Goal: Information Seeking & Learning: Learn about a topic

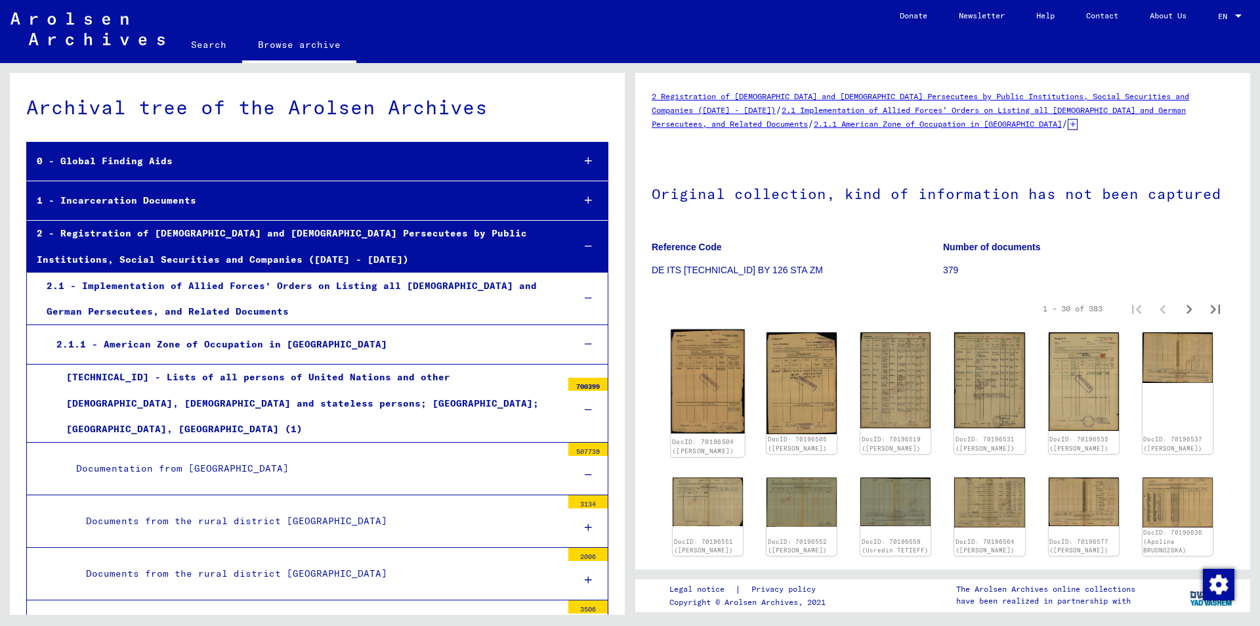
click at [726, 378] on img at bounding box center [708, 381] width 74 height 104
click at [946, 269] on p "379" at bounding box center [1088, 270] width 291 height 14
click at [968, 249] on b "Number of documents" at bounding box center [992, 247] width 98 height 11
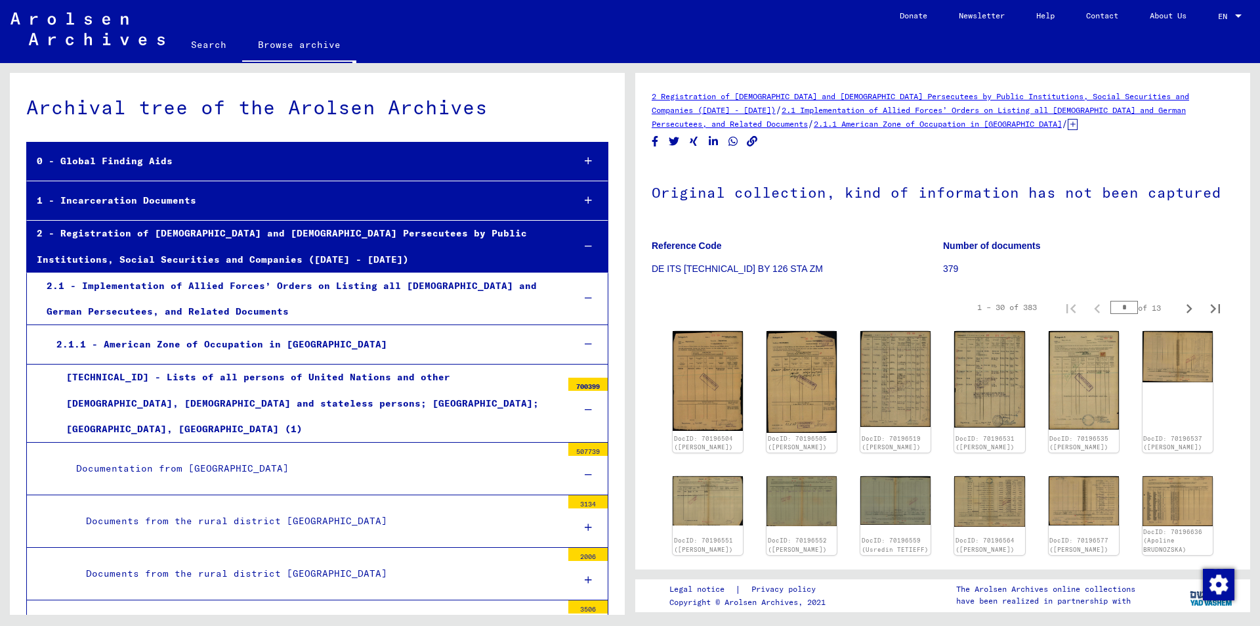
scroll to position [9050, 0]
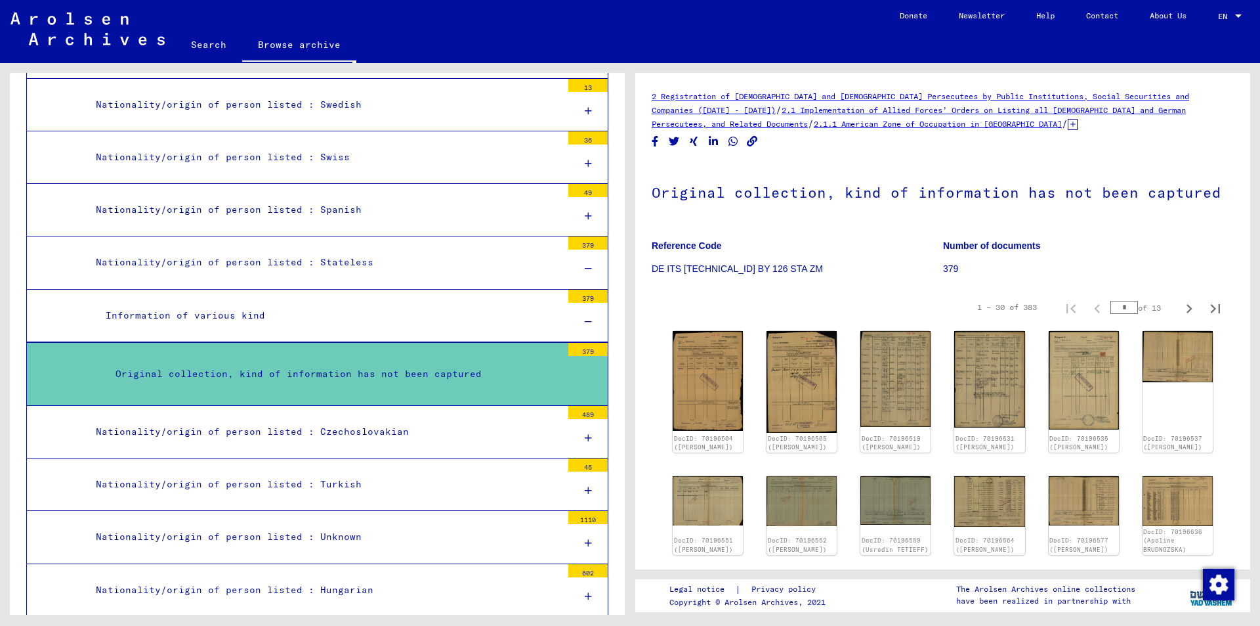
click at [943, 269] on p "379" at bounding box center [1088, 269] width 291 height 14
click at [958, 247] on b "Number of documents" at bounding box center [992, 245] width 98 height 11
click at [771, 183] on h1 "Original collection, kind of information has not been captured" at bounding box center [943, 191] width 582 height 58
click at [767, 194] on h1 "Original collection, kind of information has not been captured" at bounding box center [943, 191] width 582 height 58
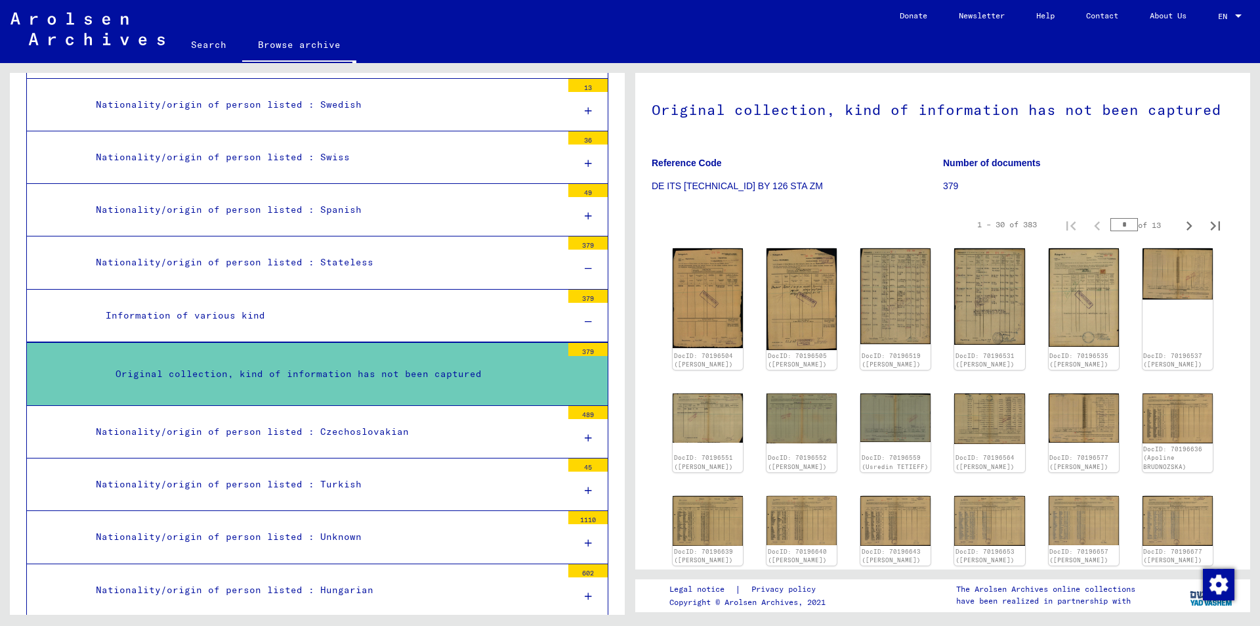
scroll to position [131, 0]
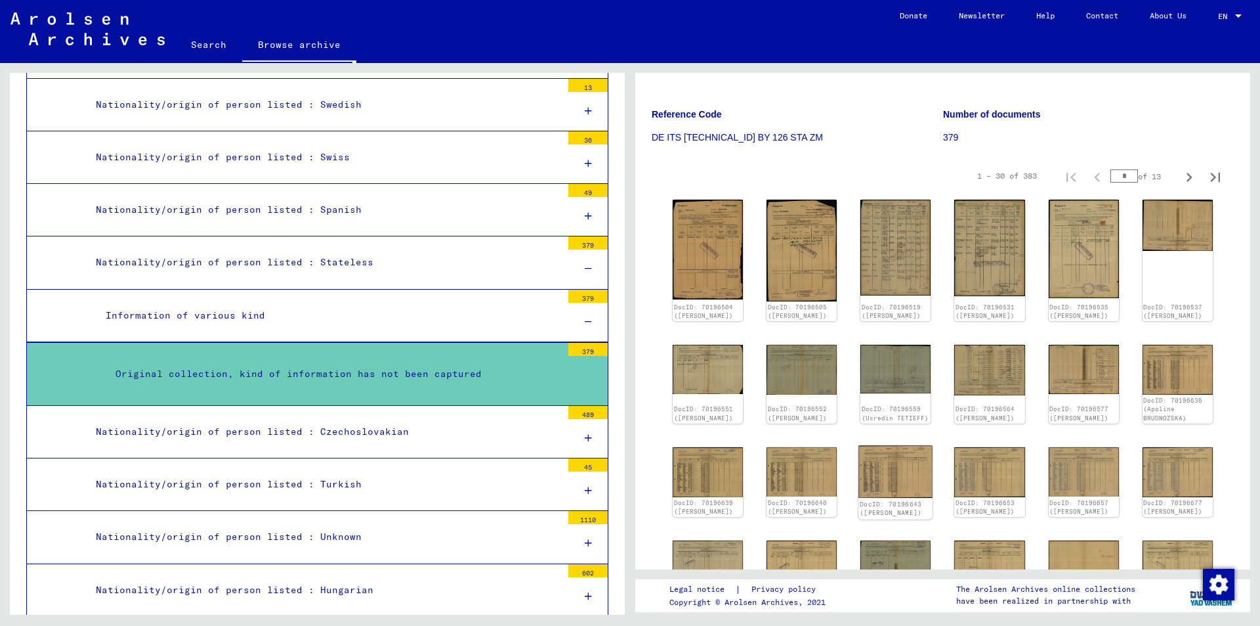
click at [886, 498] on img at bounding box center [896, 471] width 74 height 53
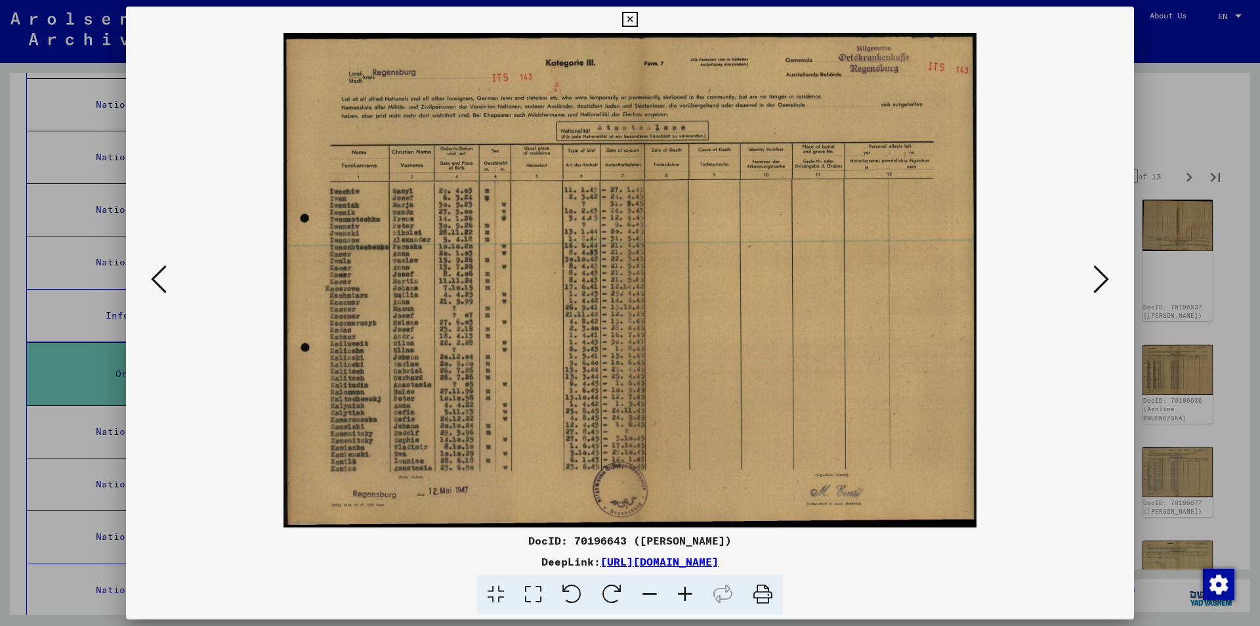
click at [1094, 285] on icon at bounding box center [1102, 279] width 16 height 32
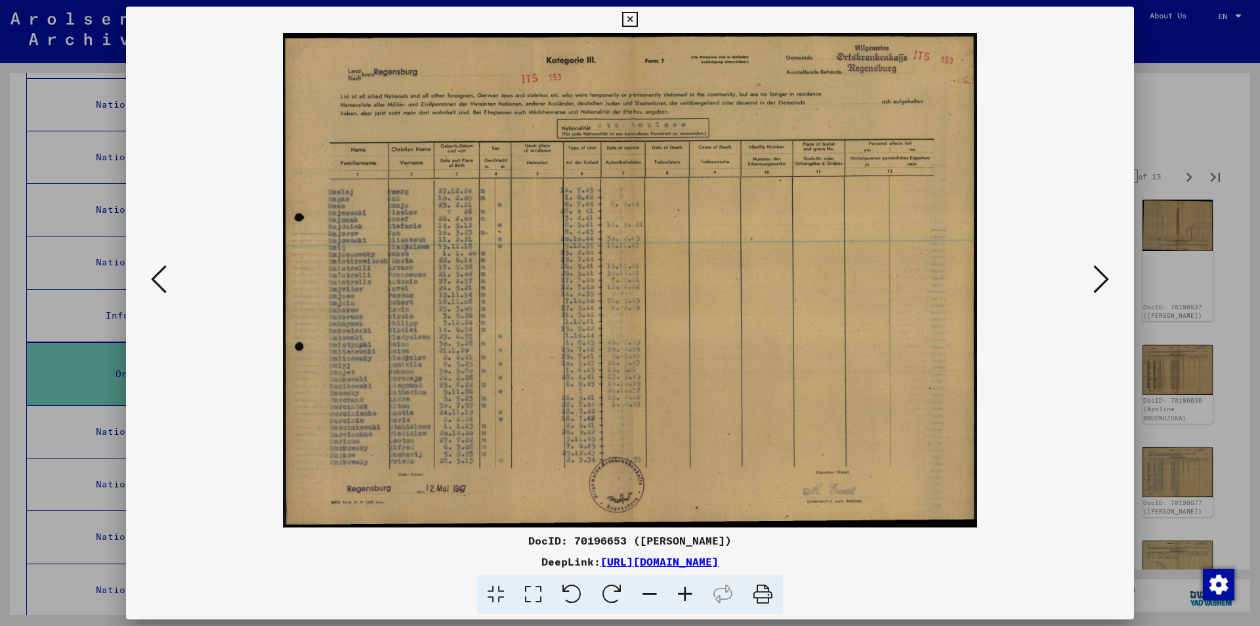
click at [1096, 286] on icon at bounding box center [1102, 279] width 16 height 32
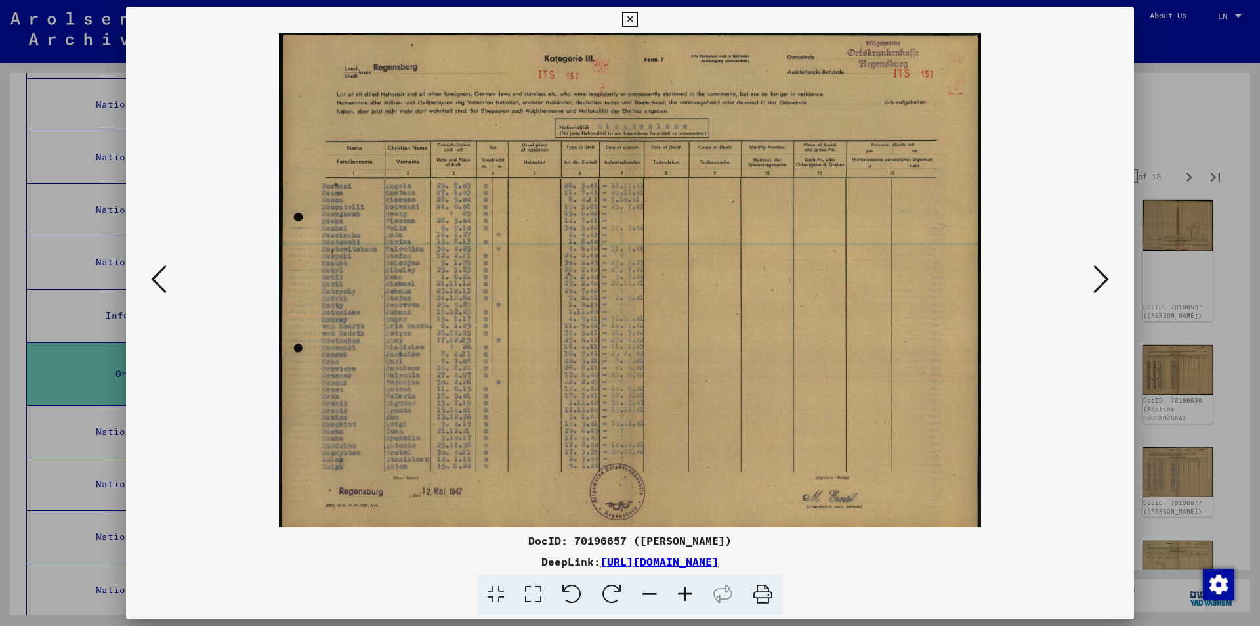
click at [1096, 286] on icon at bounding box center [1102, 279] width 16 height 32
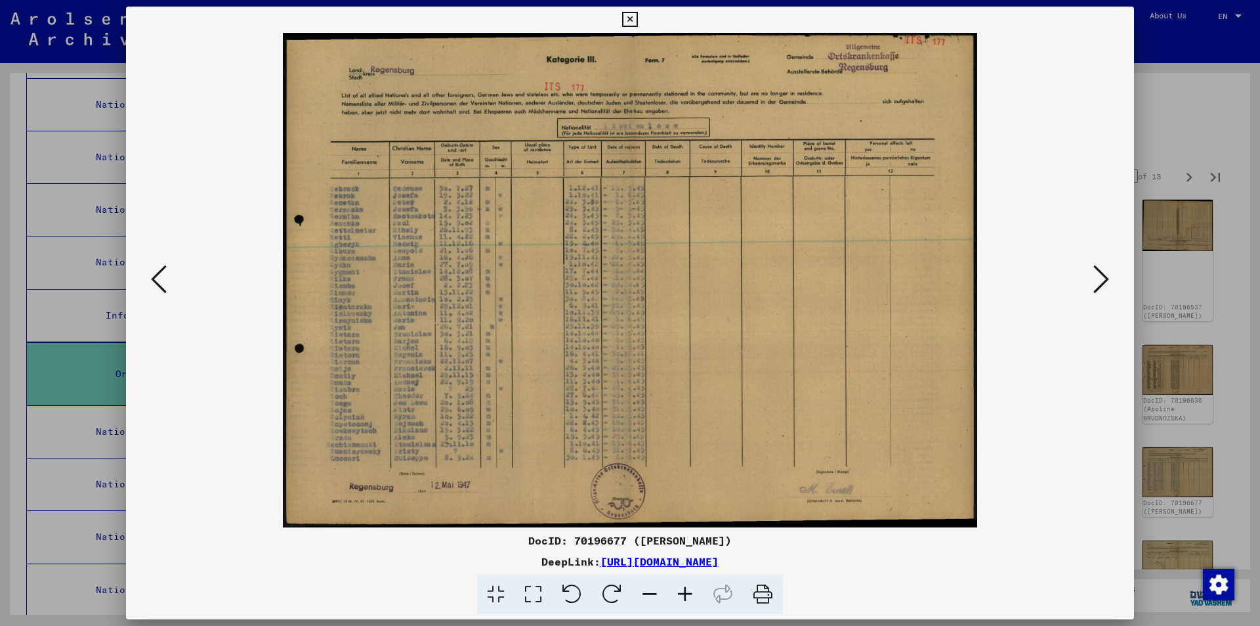
click at [1096, 286] on icon at bounding box center [1102, 279] width 16 height 32
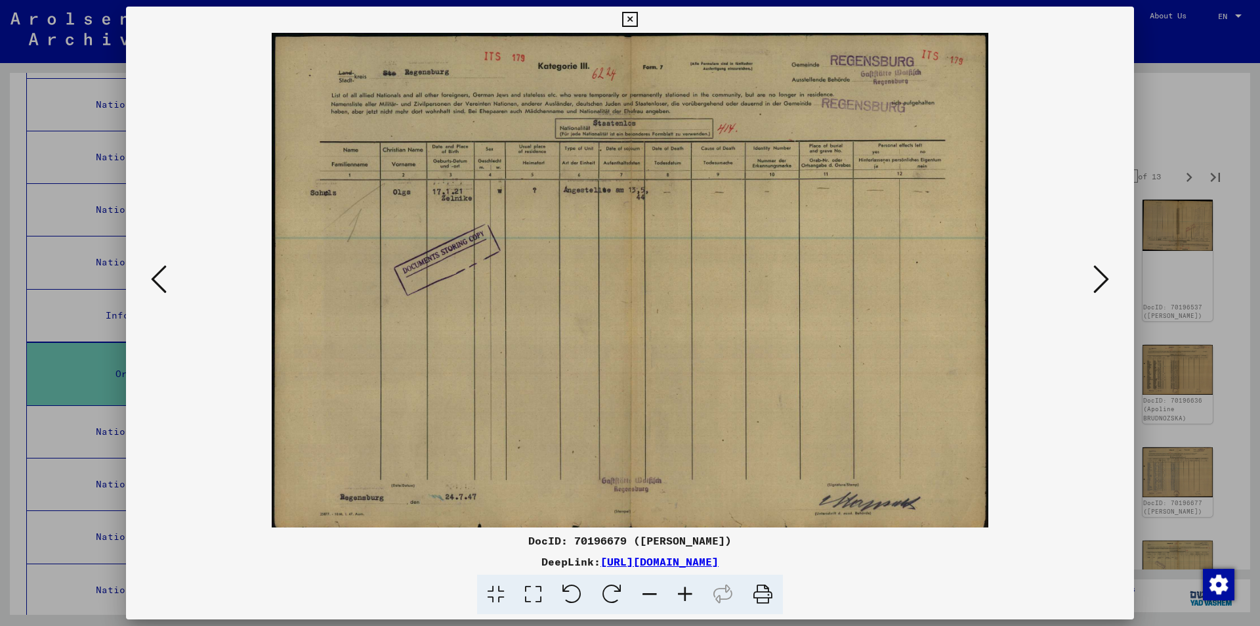
click at [1096, 286] on icon at bounding box center [1102, 279] width 16 height 32
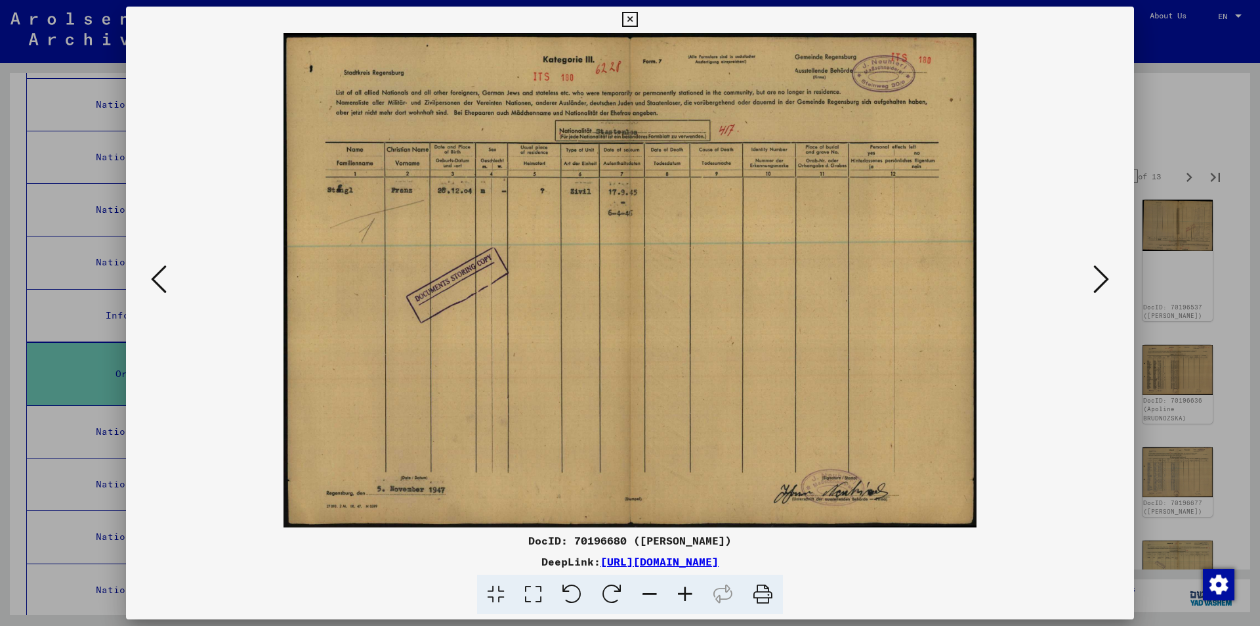
click at [1096, 286] on icon at bounding box center [1102, 279] width 16 height 32
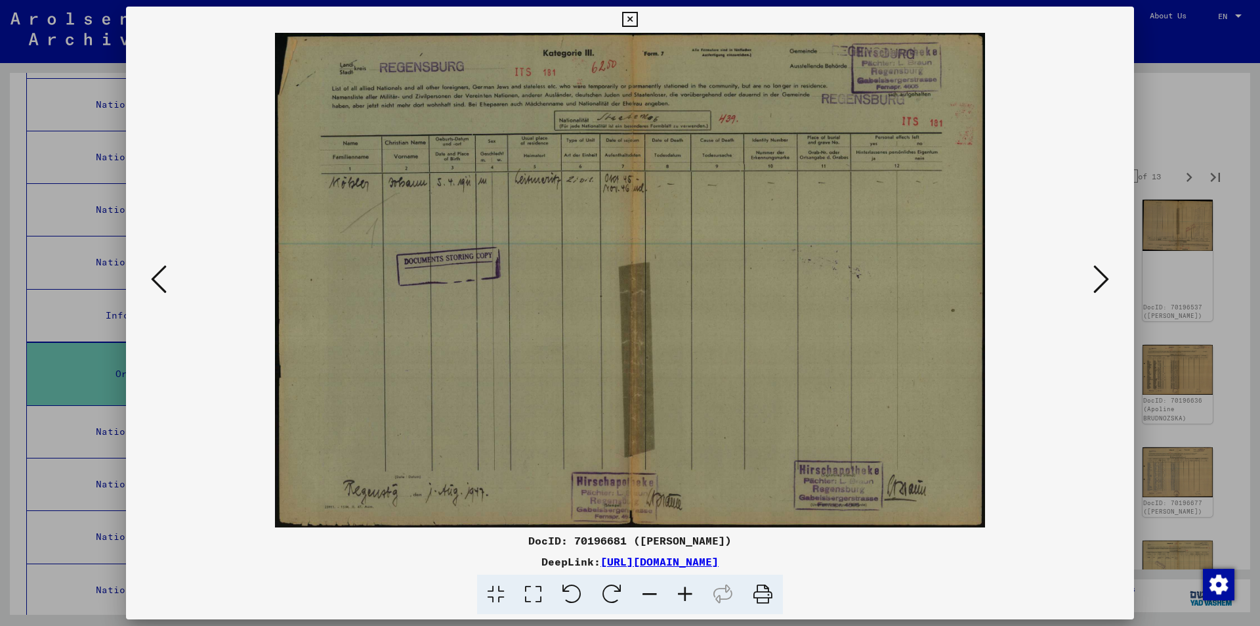
click at [1096, 286] on icon at bounding box center [1102, 279] width 16 height 32
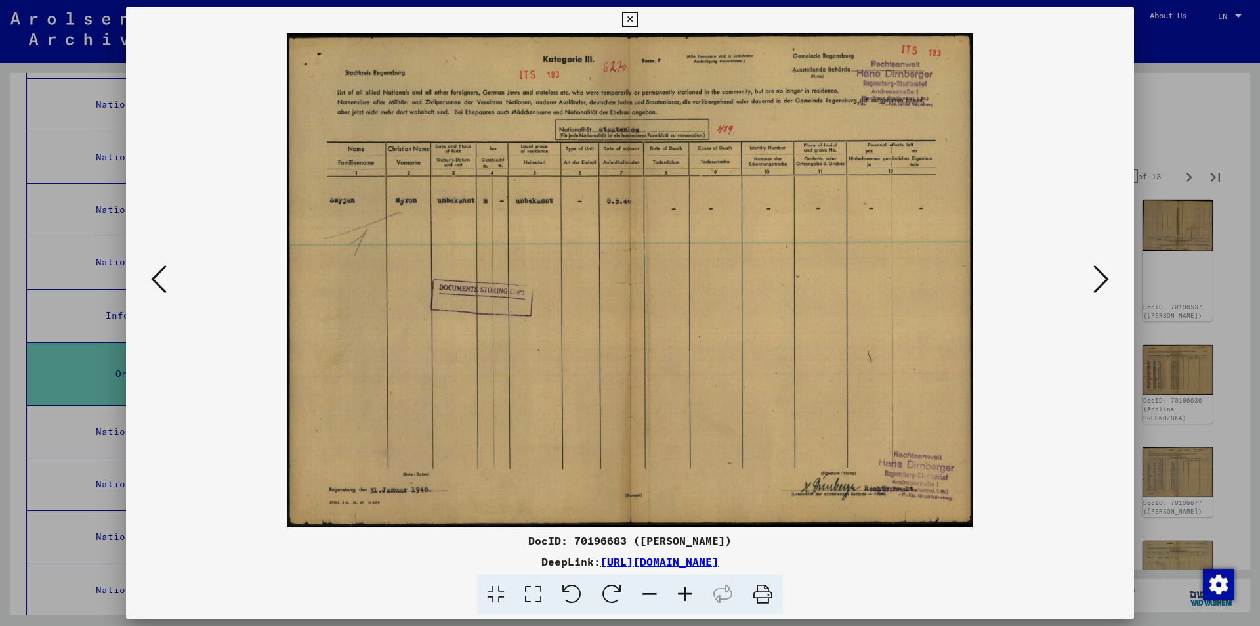
click at [1096, 286] on icon at bounding box center [1102, 279] width 16 height 32
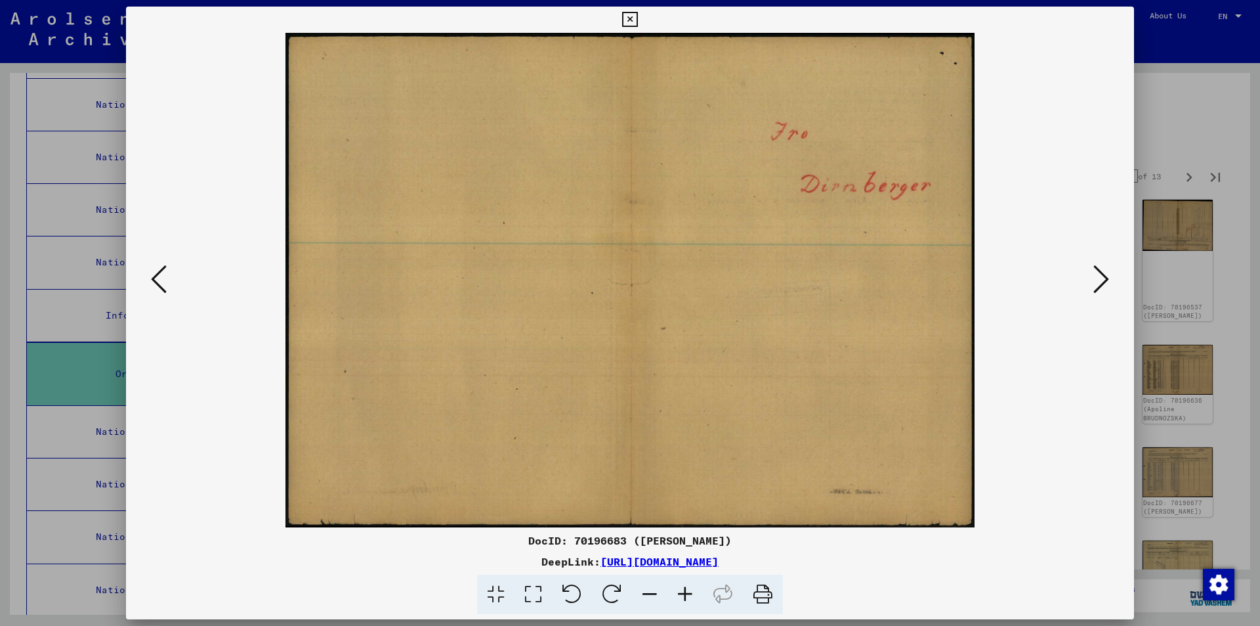
click at [1096, 286] on icon at bounding box center [1102, 279] width 16 height 32
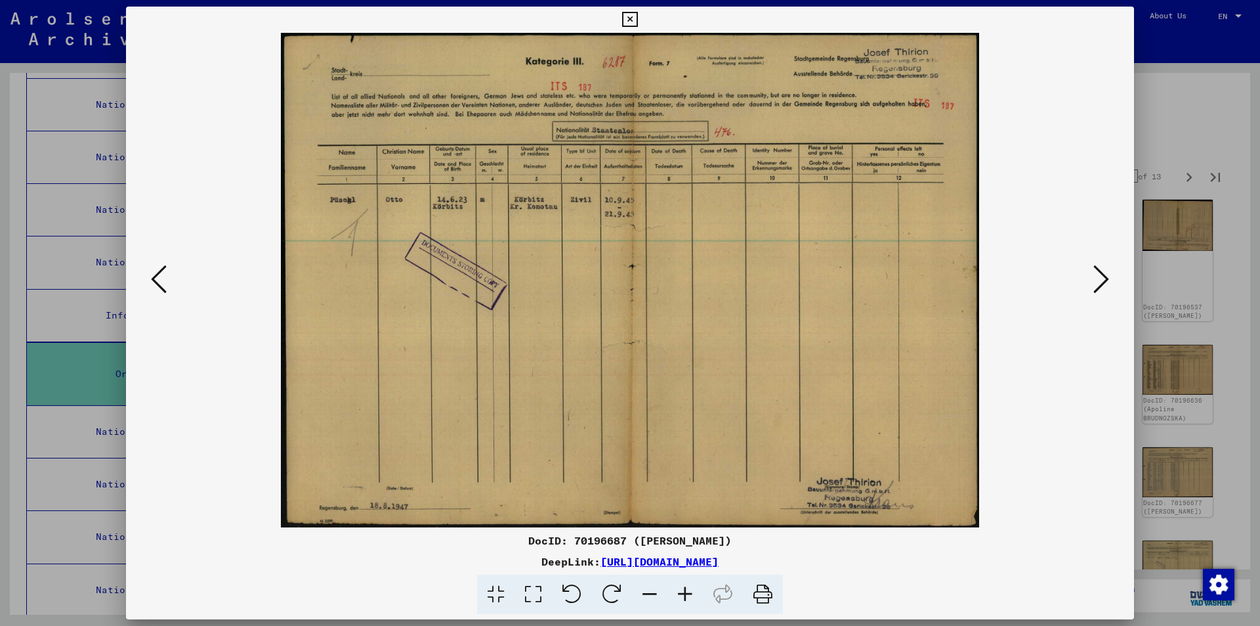
click at [1101, 284] on icon at bounding box center [1102, 279] width 16 height 32
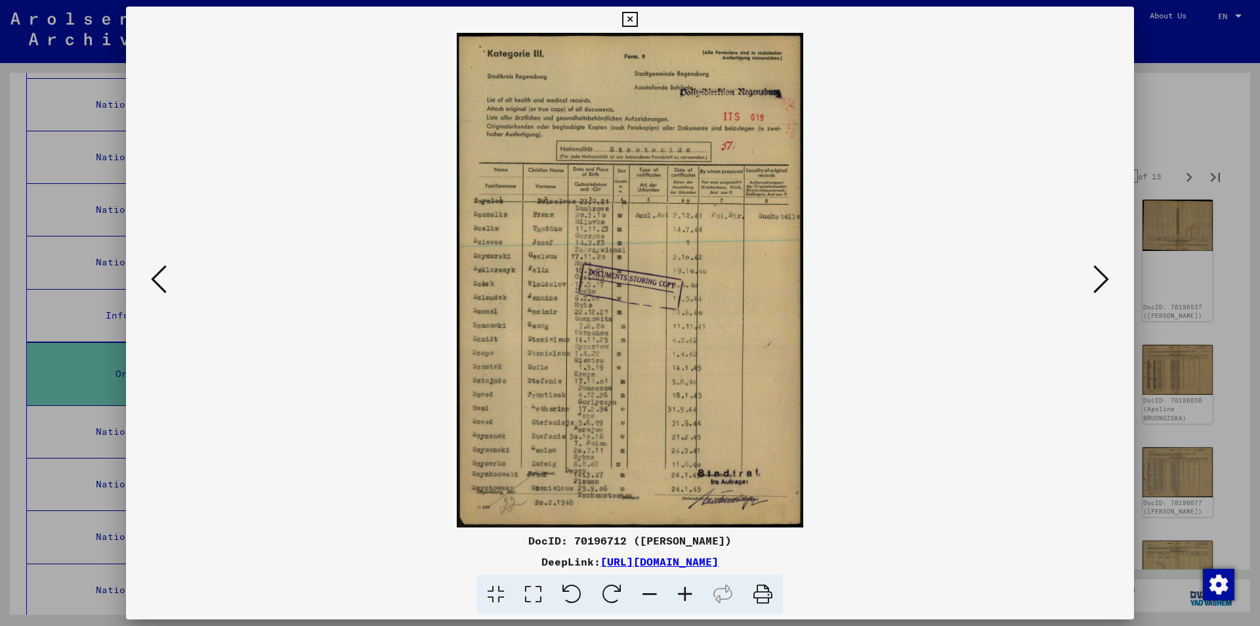
click at [1101, 284] on icon at bounding box center [1102, 279] width 16 height 32
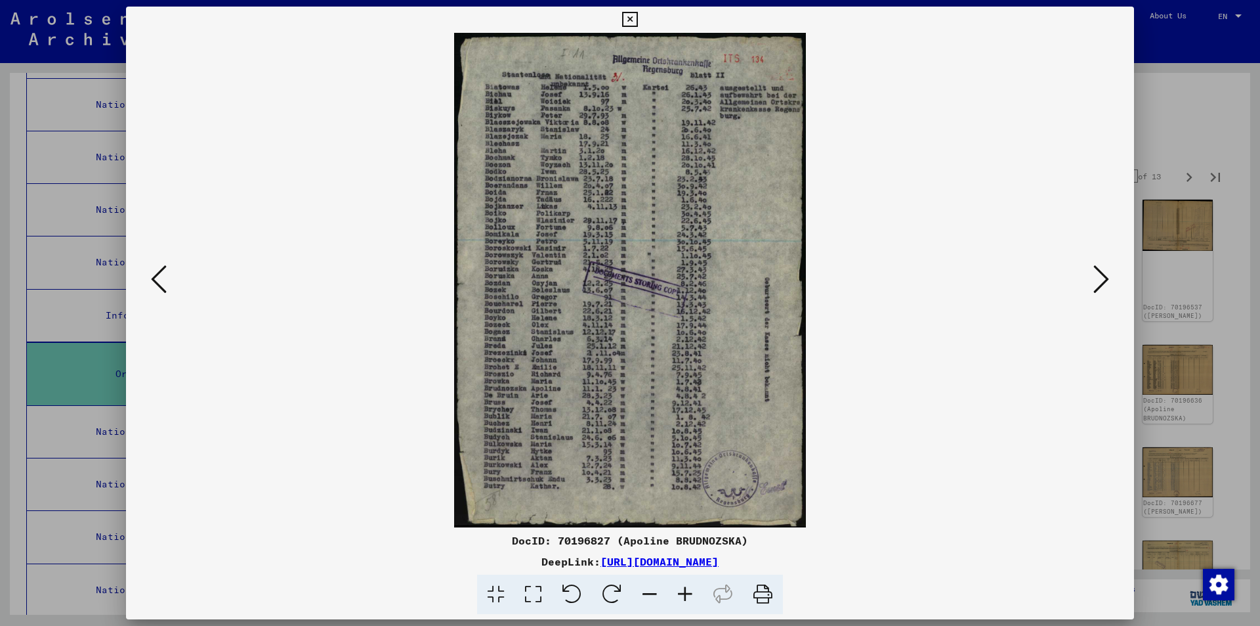
click at [1101, 284] on icon at bounding box center [1102, 279] width 16 height 32
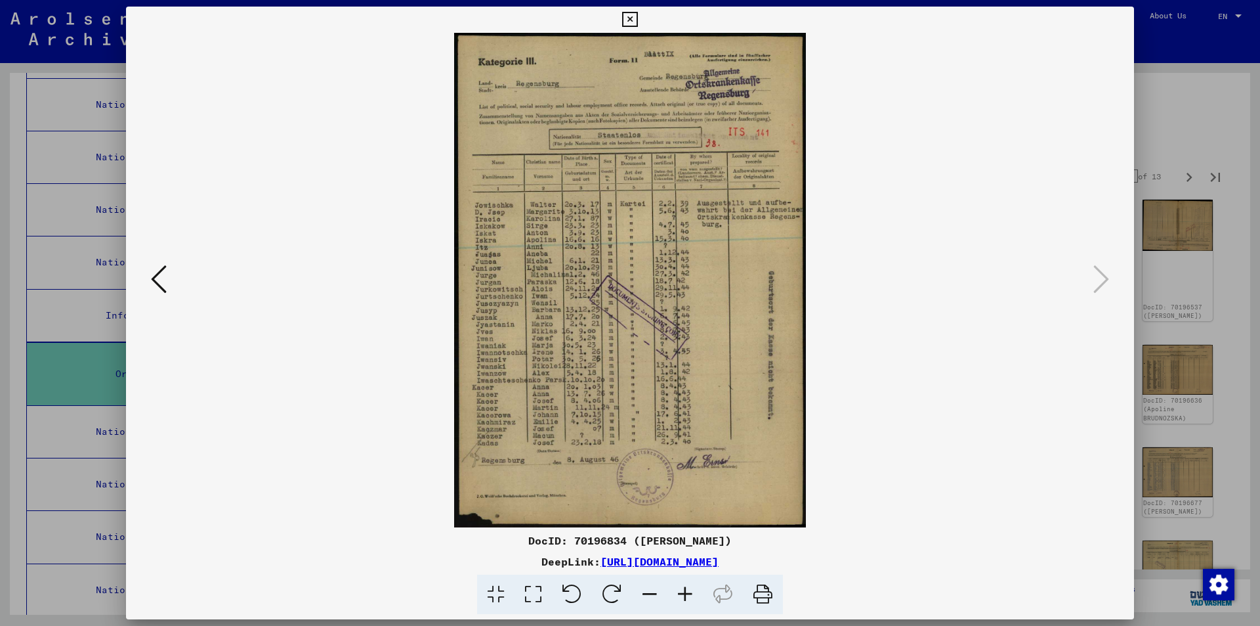
click at [160, 283] on icon at bounding box center [159, 279] width 16 height 32
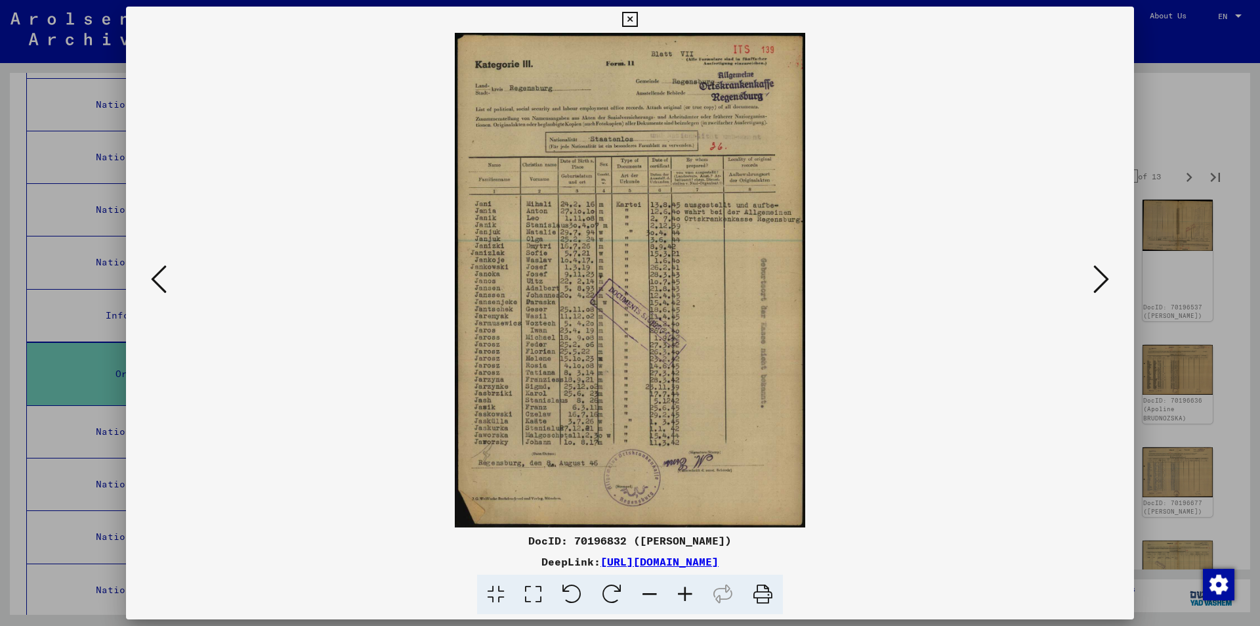
click at [160, 283] on icon at bounding box center [159, 279] width 16 height 32
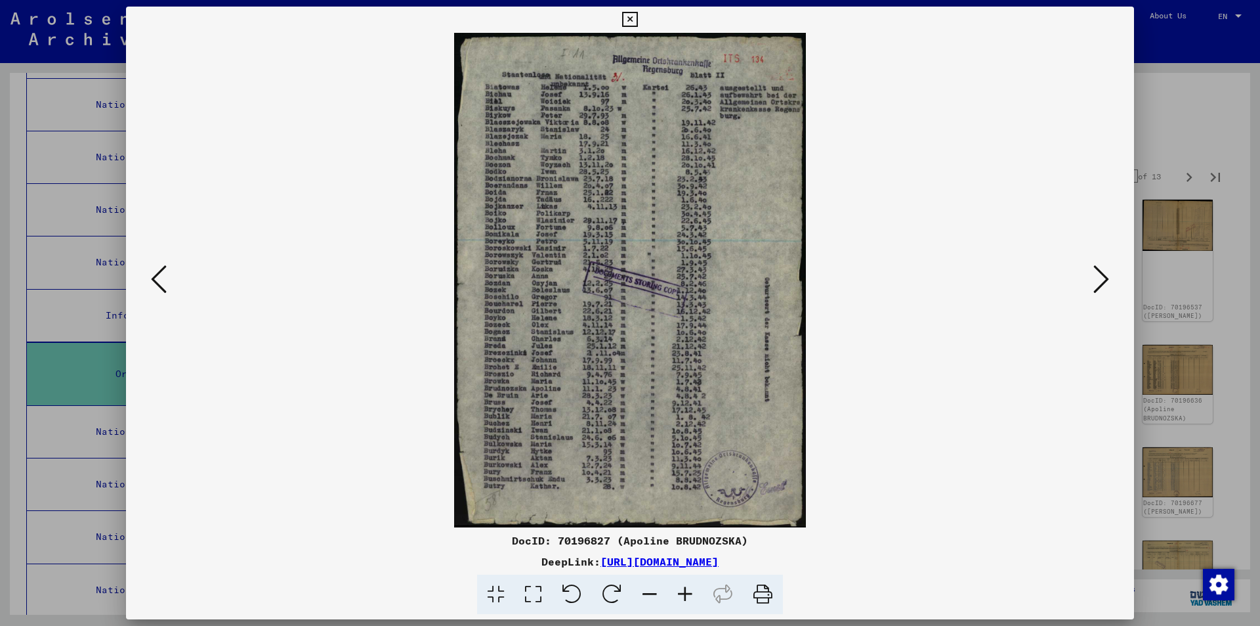
click at [160, 282] on icon at bounding box center [159, 279] width 16 height 32
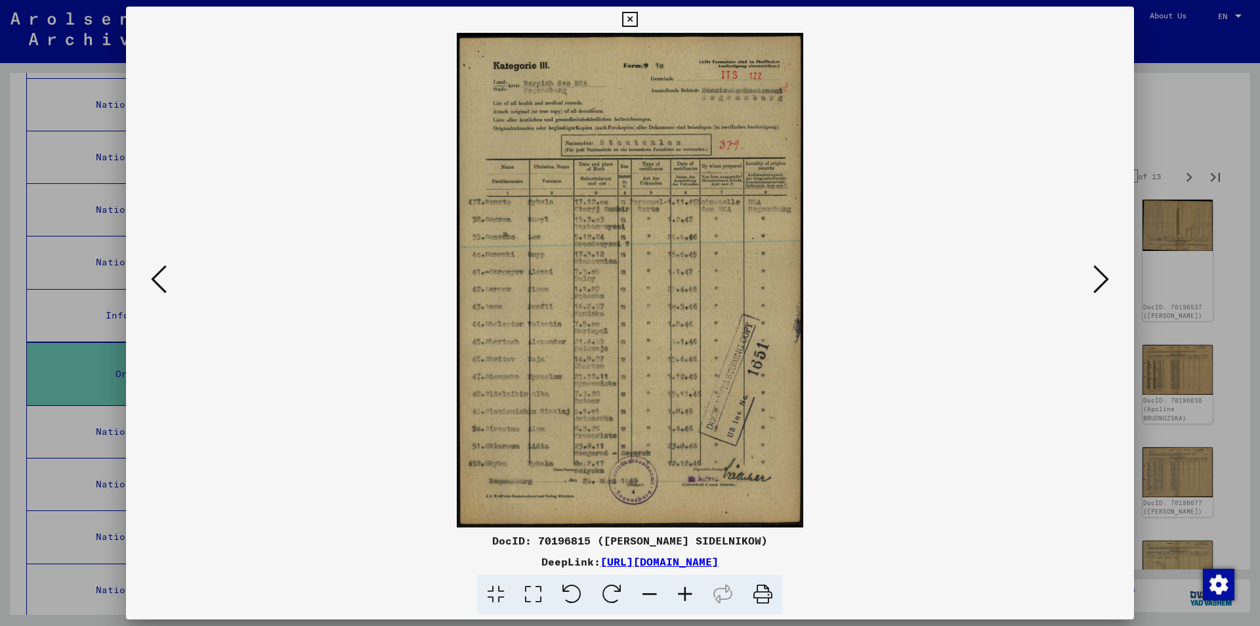
click at [160, 282] on icon at bounding box center [159, 279] width 16 height 32
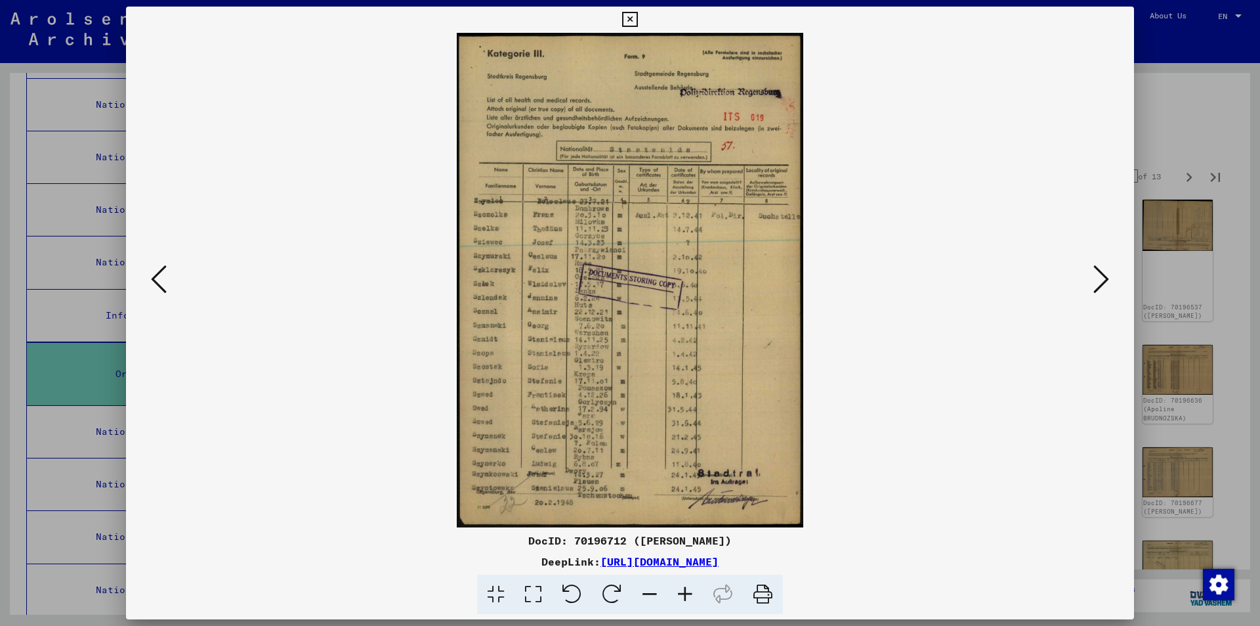
click at [160, 282] on icon at bounding box center [159, 279] width 16 height 32
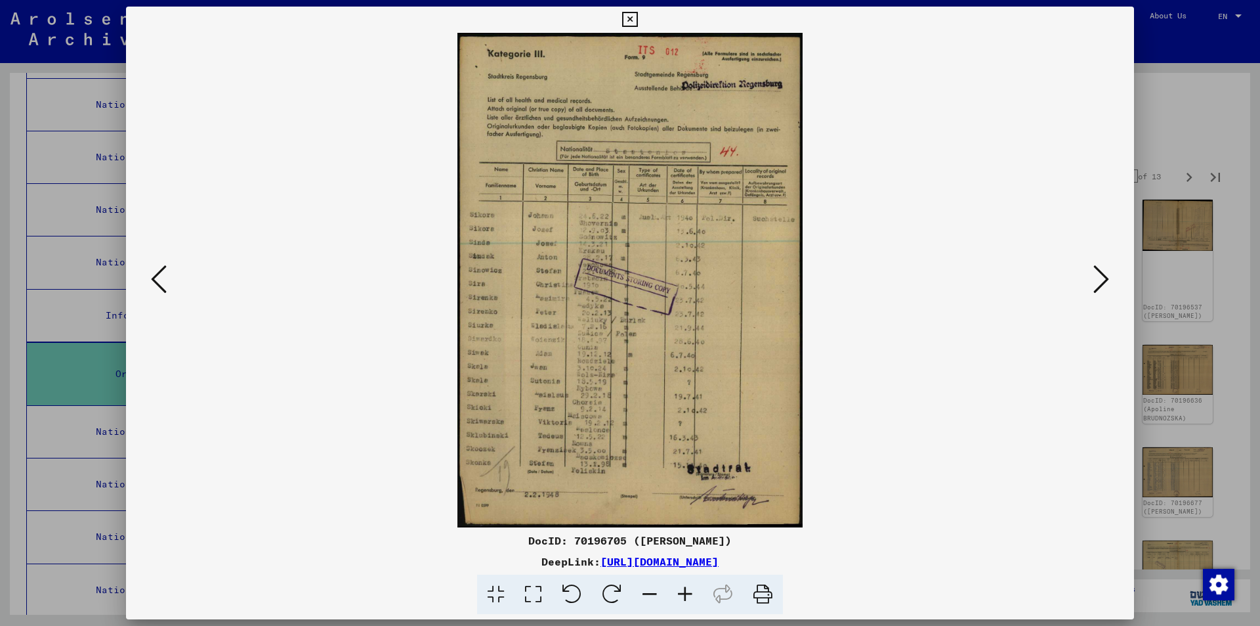
click at [160, 281] on icon at bounding box center [159, 279] width 16 height 32
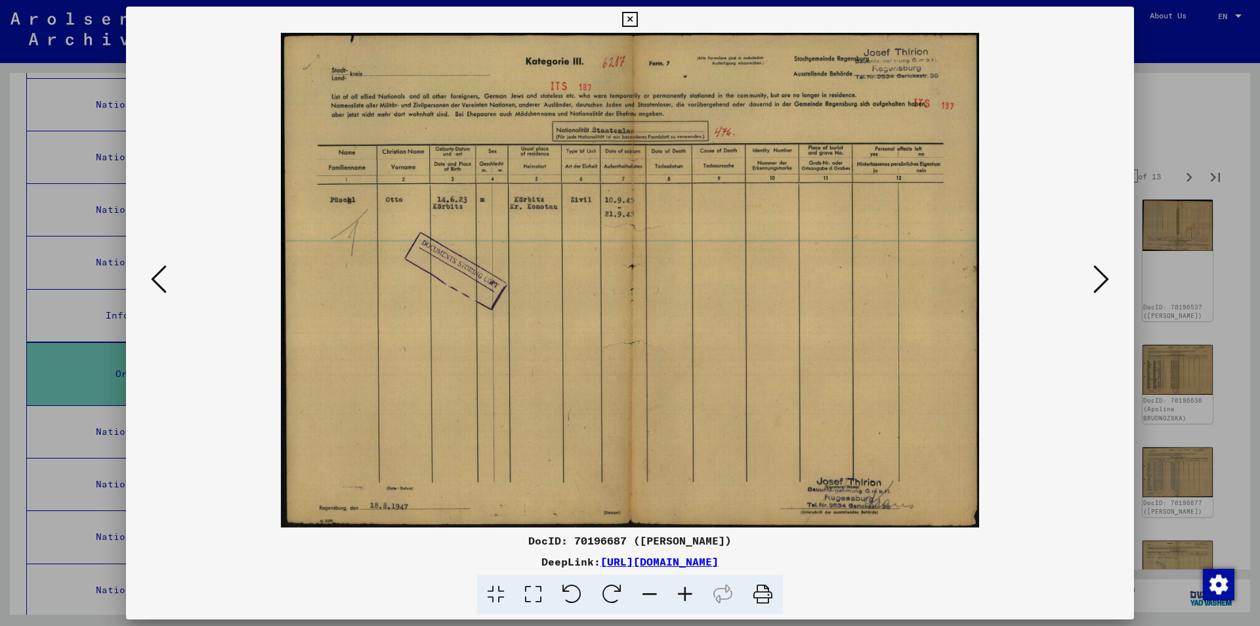
click at [156, 280] on icon at bounding box center [159, 279] width 16 height 32
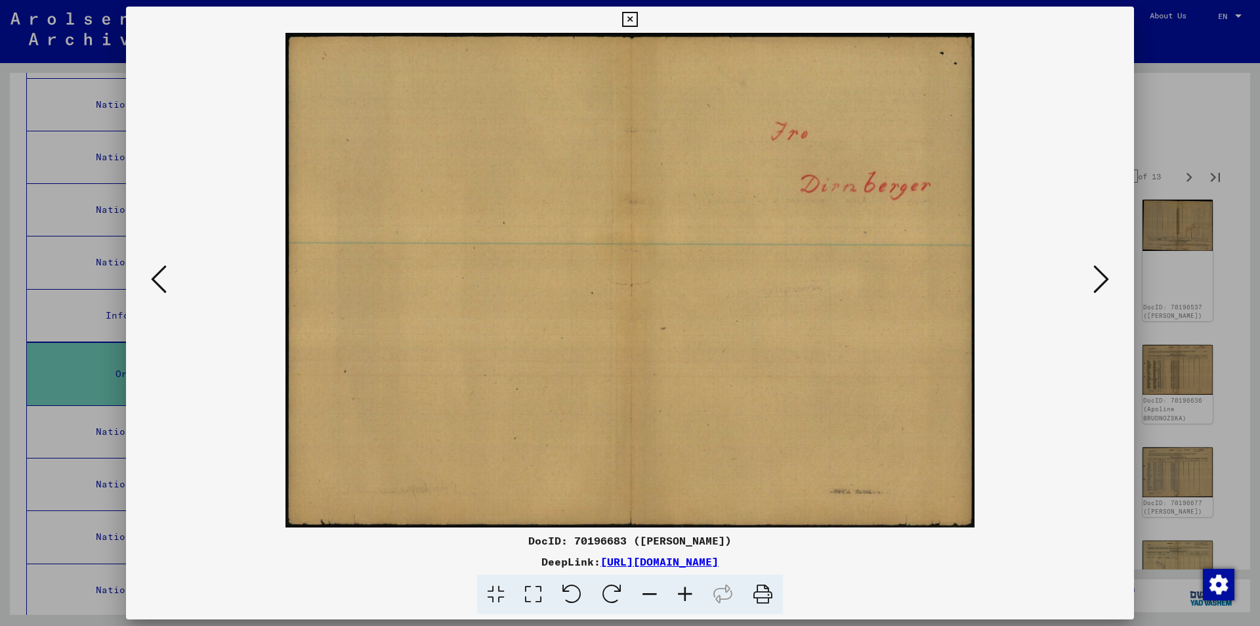
click at [1090, 282] on div at bounding box center [630, 280] width 1008 height 494
click at [1095, 283] on icon at bounding box center [1102, 279] width 16 height 32
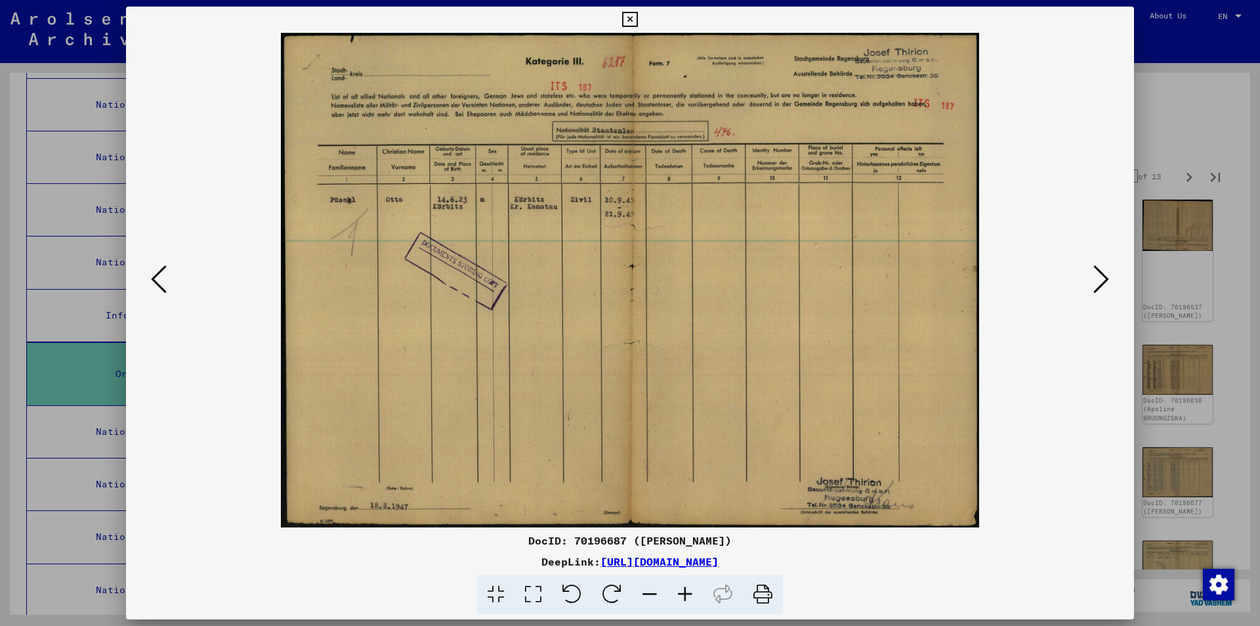
click at [1100, 285] on icon at bounding box center [1102, 279] width 16 height 32
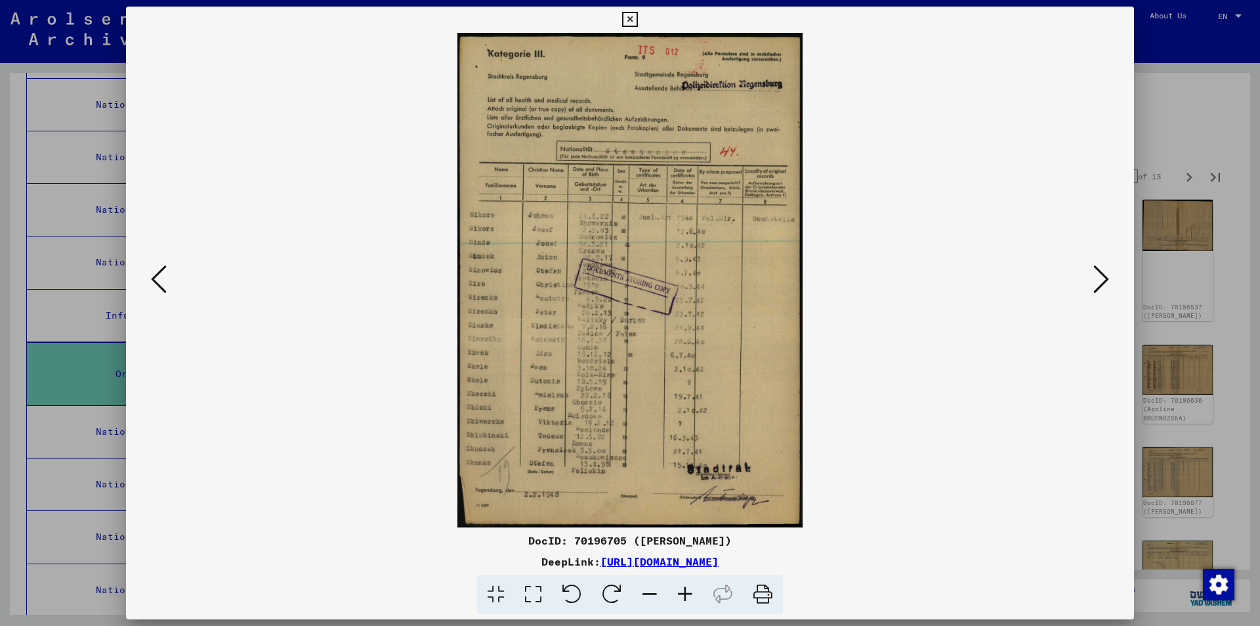
click at [1100, 285] on icon at bounding box center [1102, 279] width 16 height 32
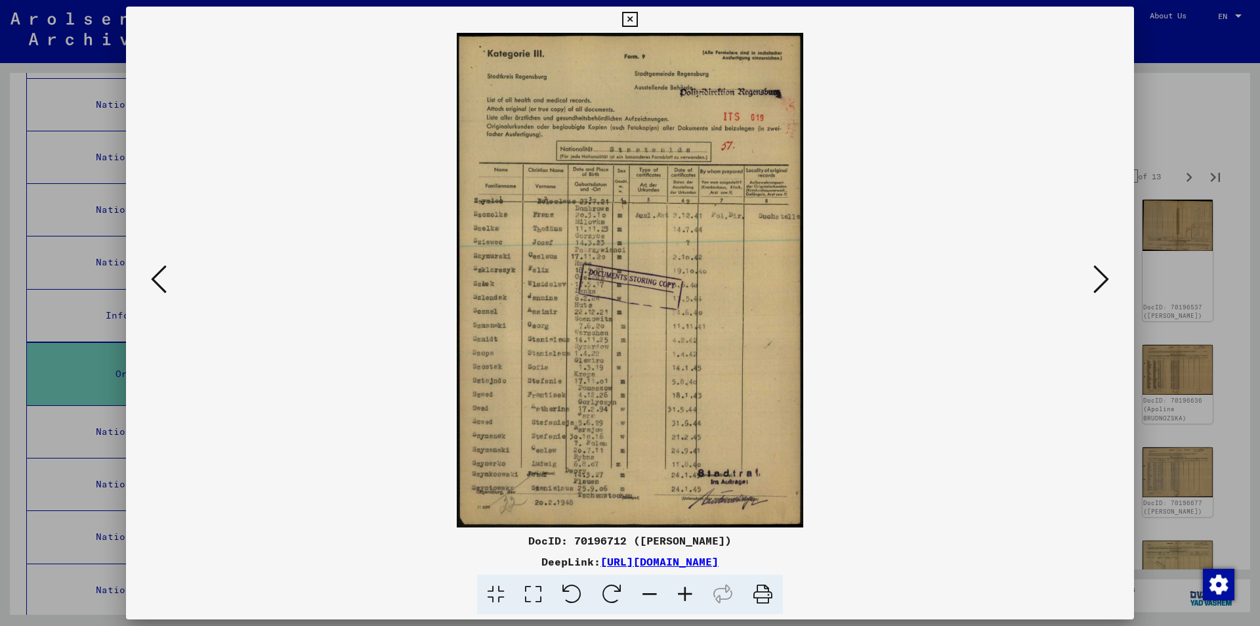
click at [1100, 285] on icon at bounding box center [1102, 279] width 16 height 32
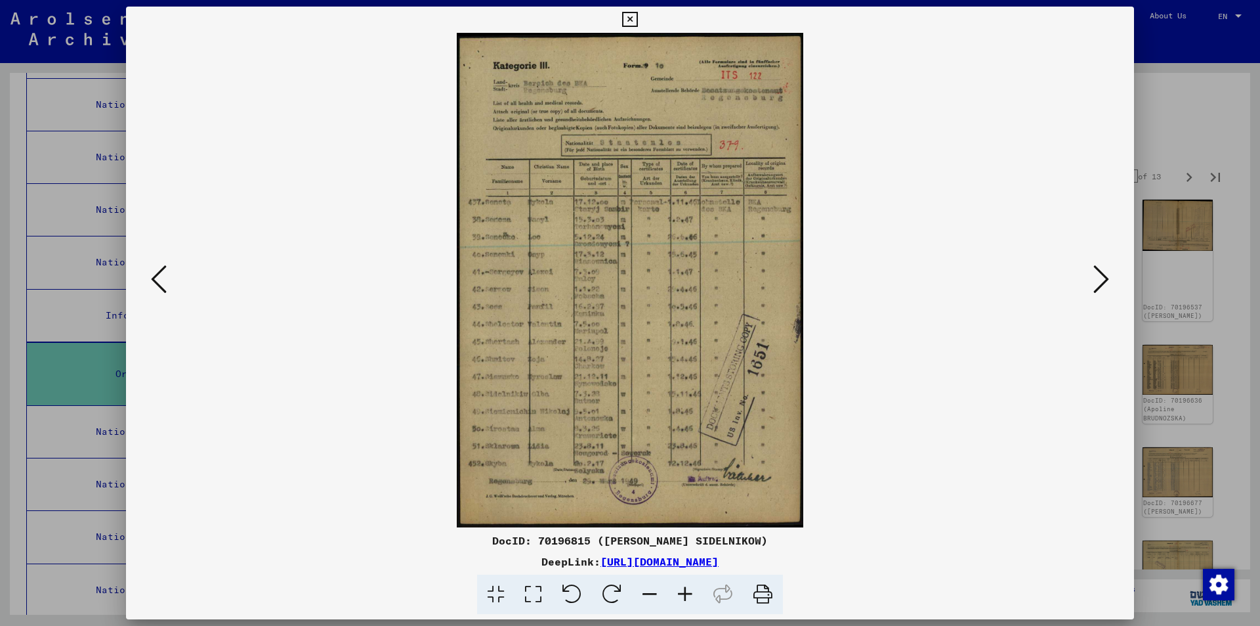
click at [1100, 286] on icon at bounding box center [1102, 279] width 16 height 32
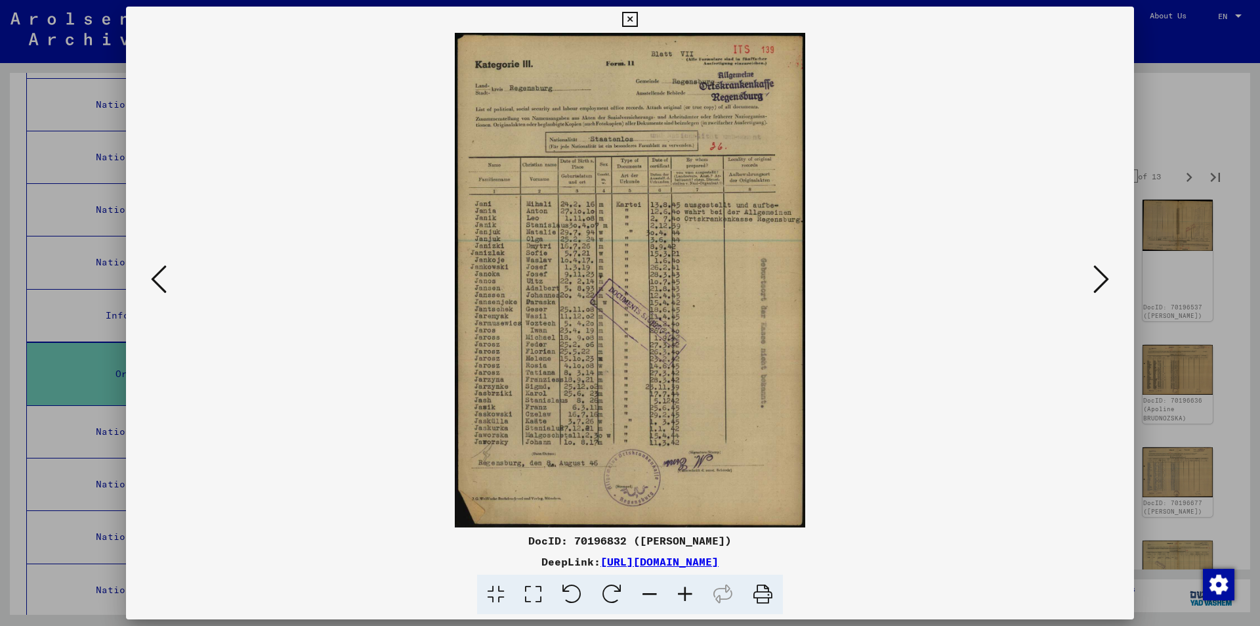
click at [1100, 286] on icon at bounding box center [1102, 279] width 16 height 32
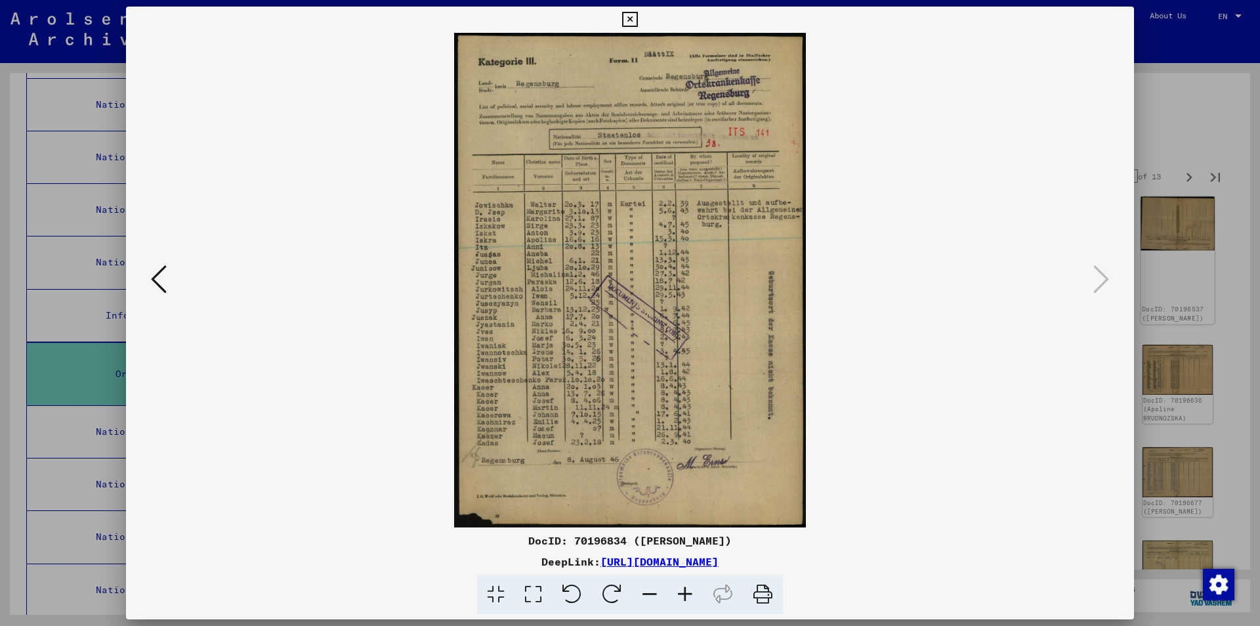
click at [1181, 264] on div at bounding box center [630, 313] width 1260 height 626
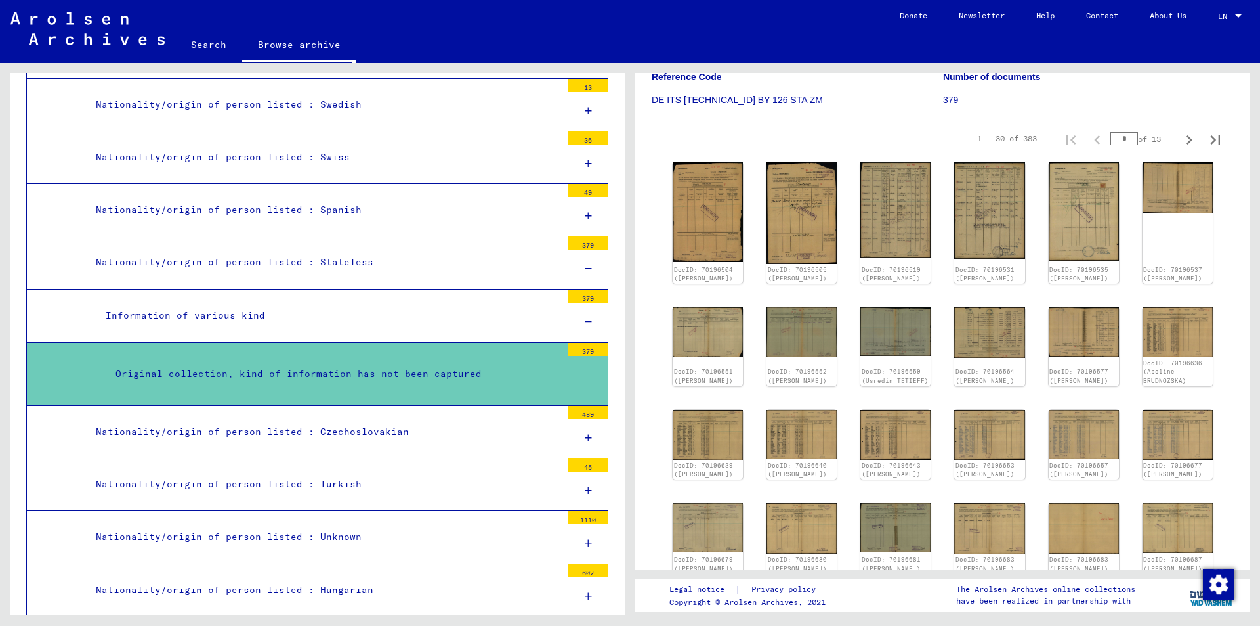
scroll to position [66, 0]
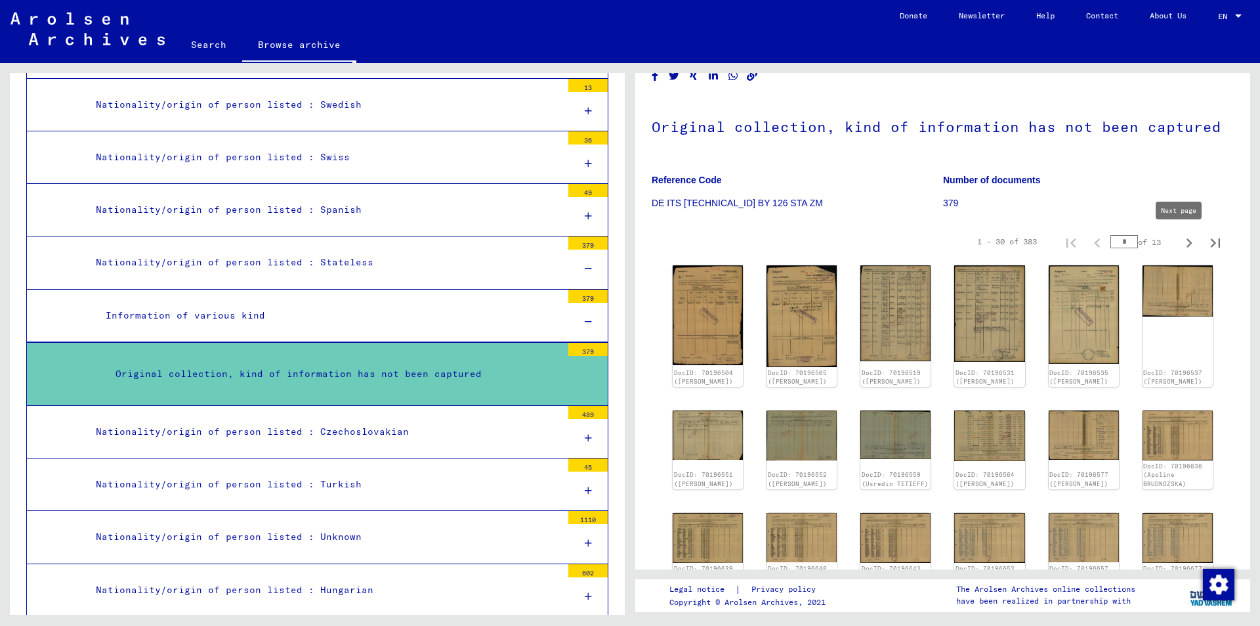
click at [1180, 244] on icon "Next page" at bounding box center [1189, 243] width 18 height 18
type input "*"
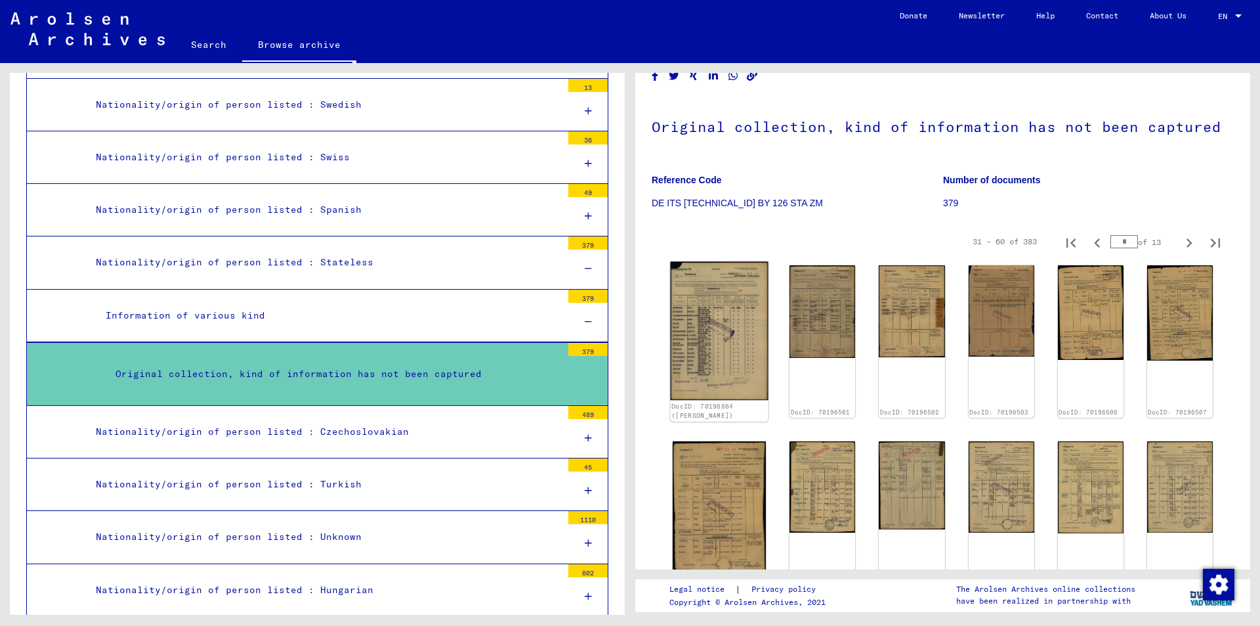
click at [691, 310] on img at bounding box center [719, 330] width 98 height 139
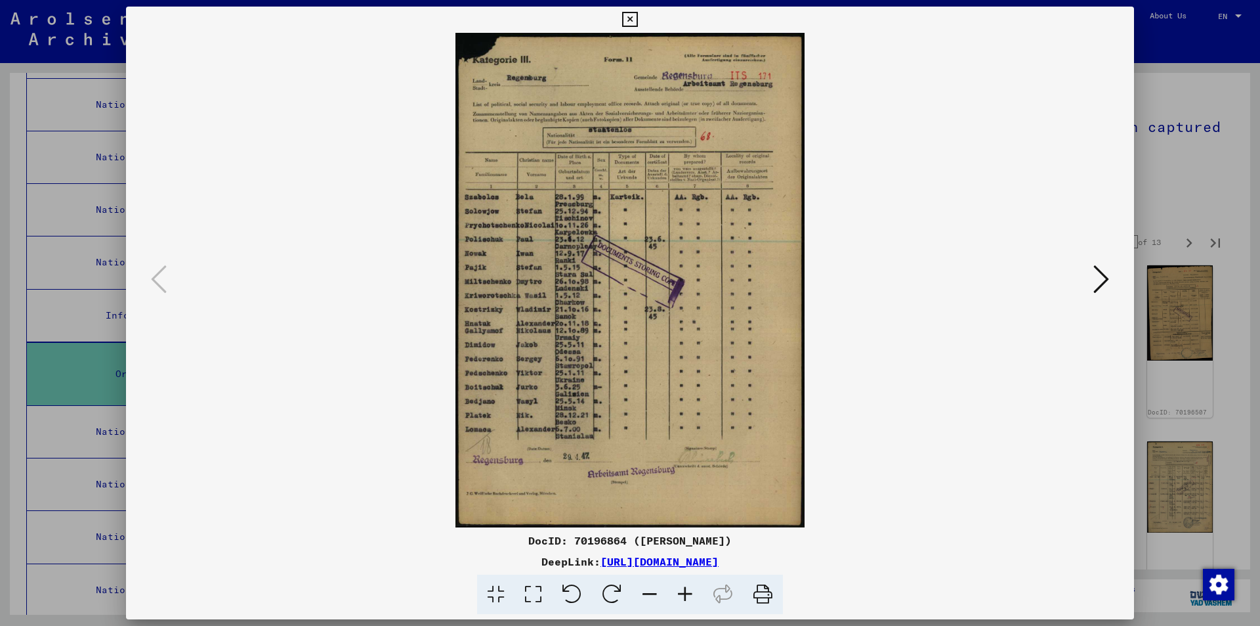
click at [1091, 283] on button at bounding box center [1102, 279] width 24 height 37
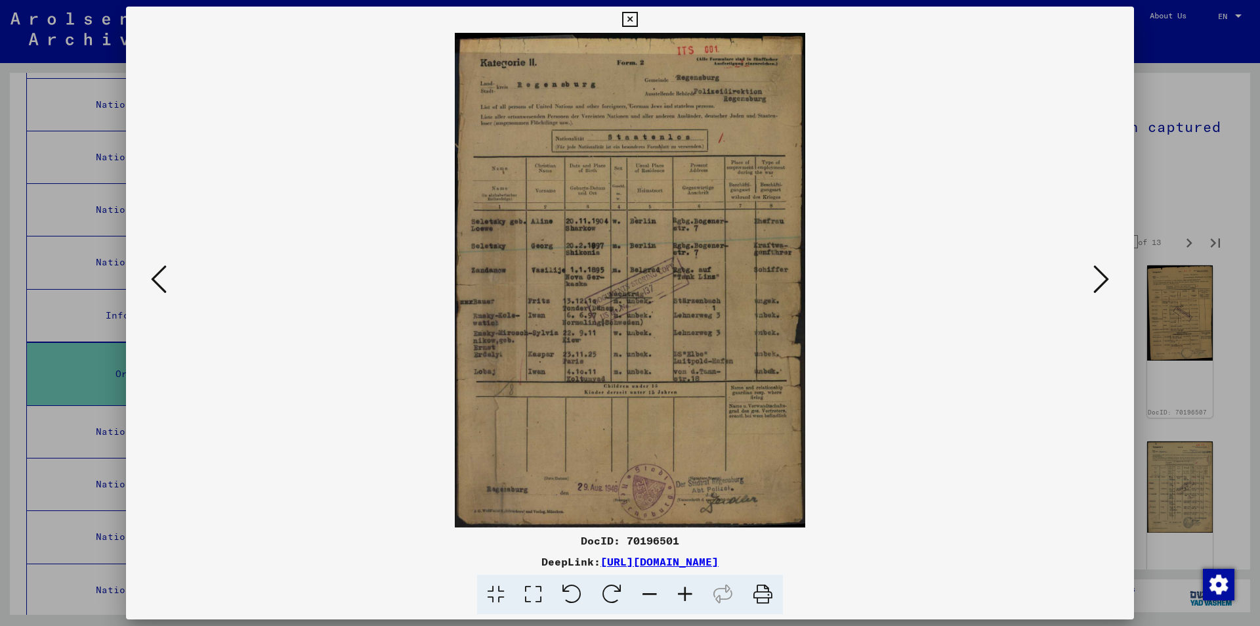
click at [1092, 283] on button at bounding box center [1102, 279] width 24 height 37
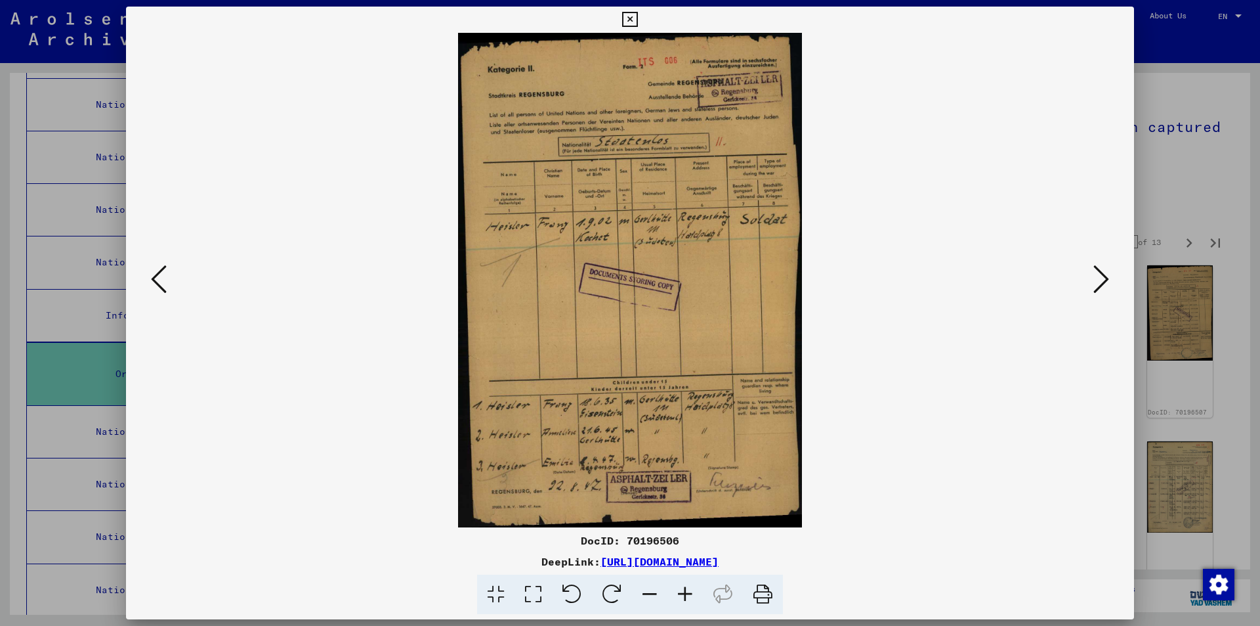
click at [1092, 283] on button at bounding box center [1102, 279] width 24 height 37
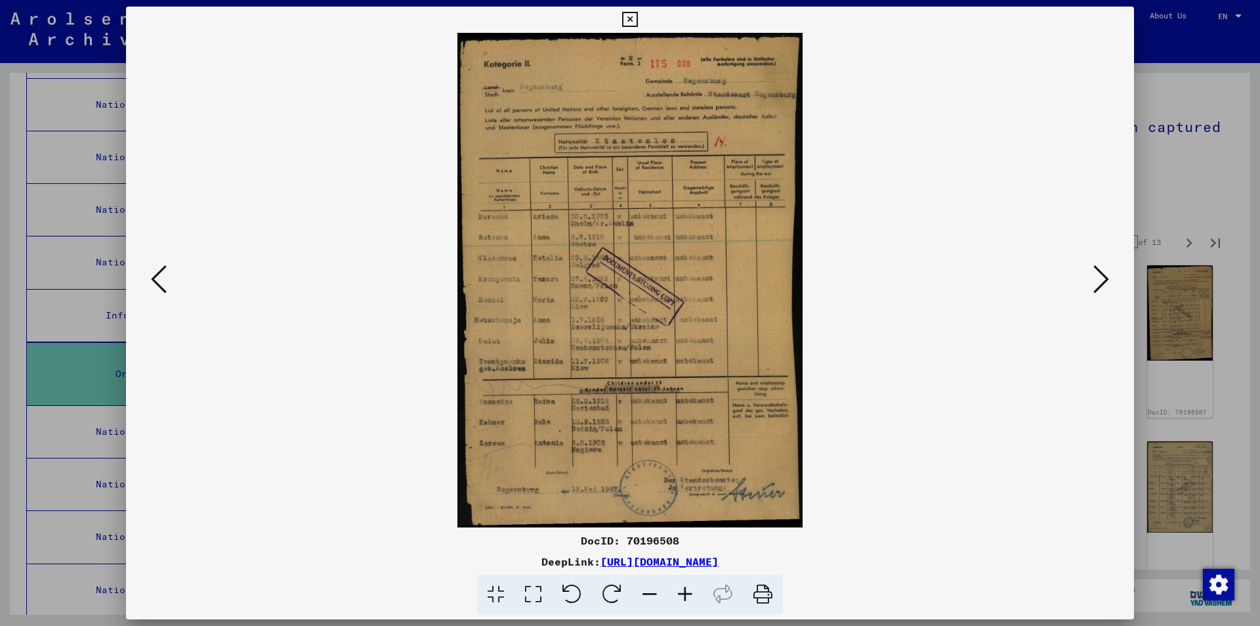
click at [1092, 283] on button at bounding box center [1102, 279] width 24 height 37
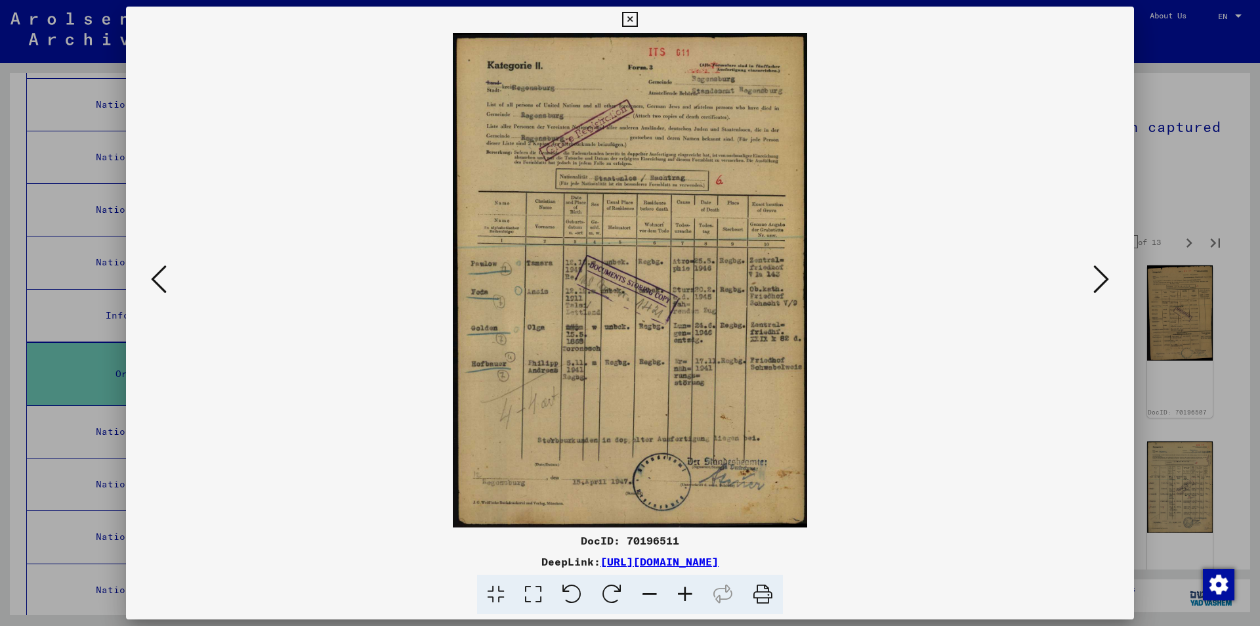
click at [1092, 283] on button at bounding box center [1102, 279] width 24 height 37
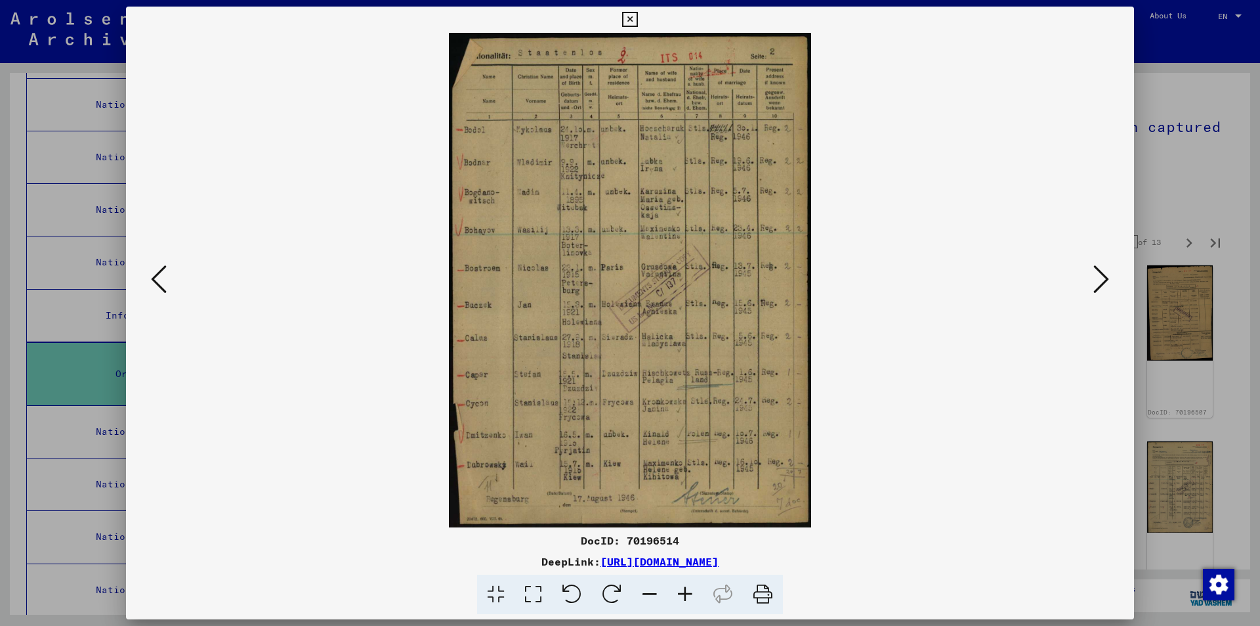
click at [1092, 283] on button at bounding box center [1102, 279] width 24 height 37
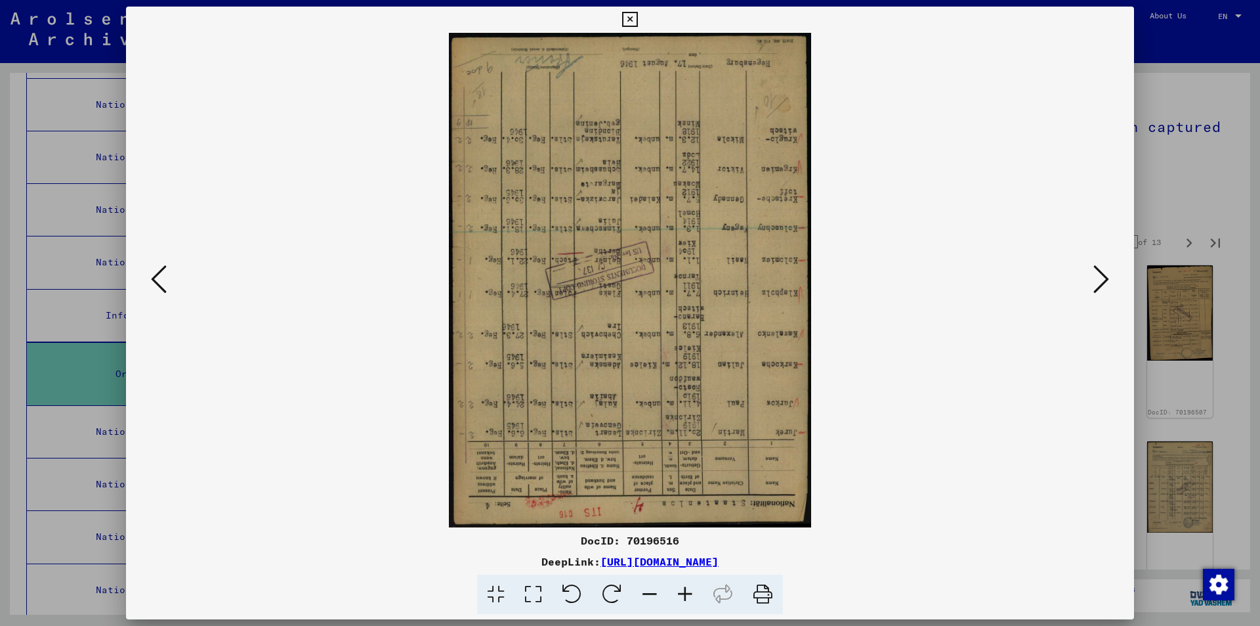
click at [1092, 283] on button at bounding box center [1102, 279] width 24 height 37
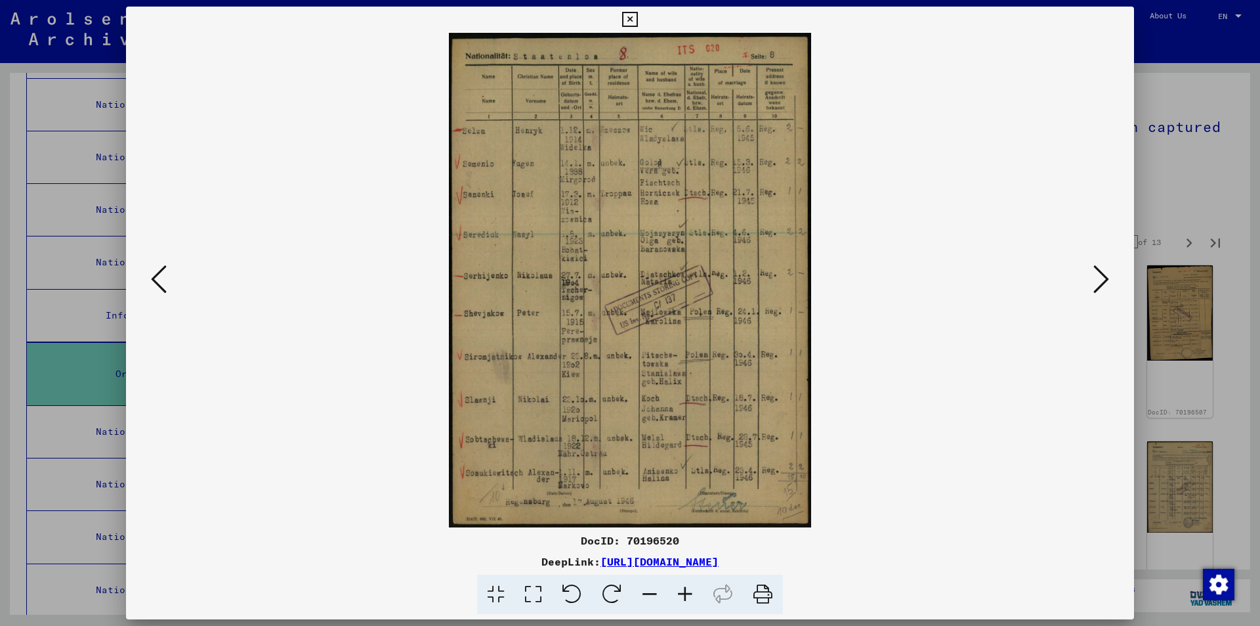
click at [1092, 283] on button at bounding box center [1102, 279] width 24 height 37
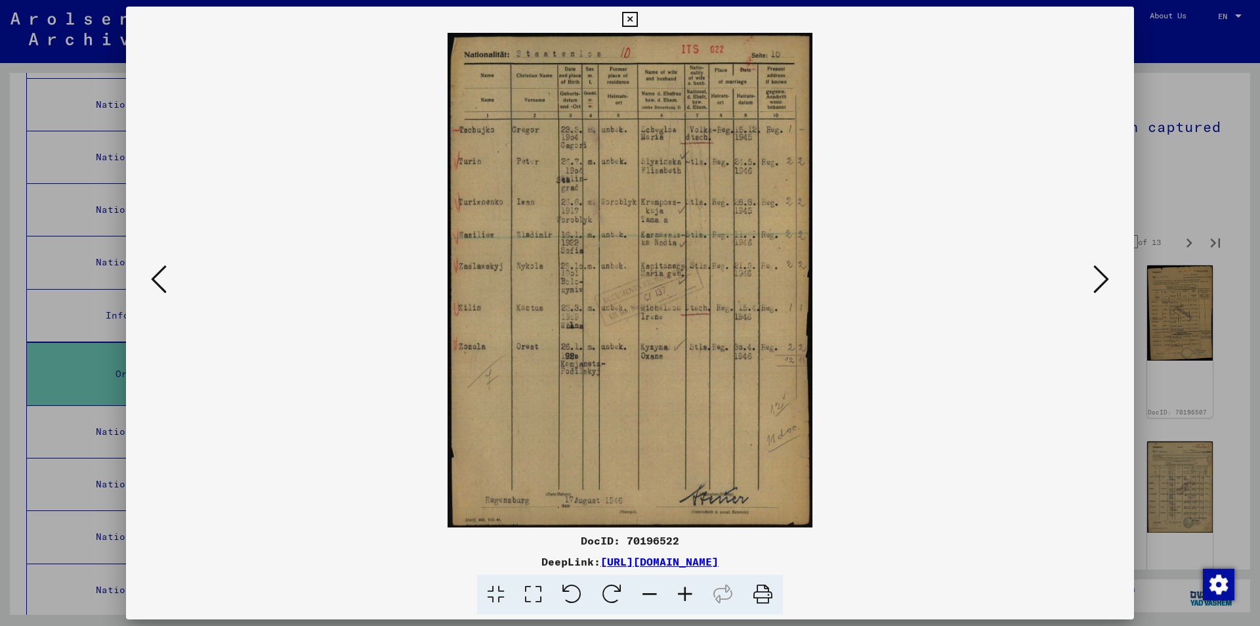
click at [1092, 283] on button at bounding box center [1102, 279] width 24 height 37
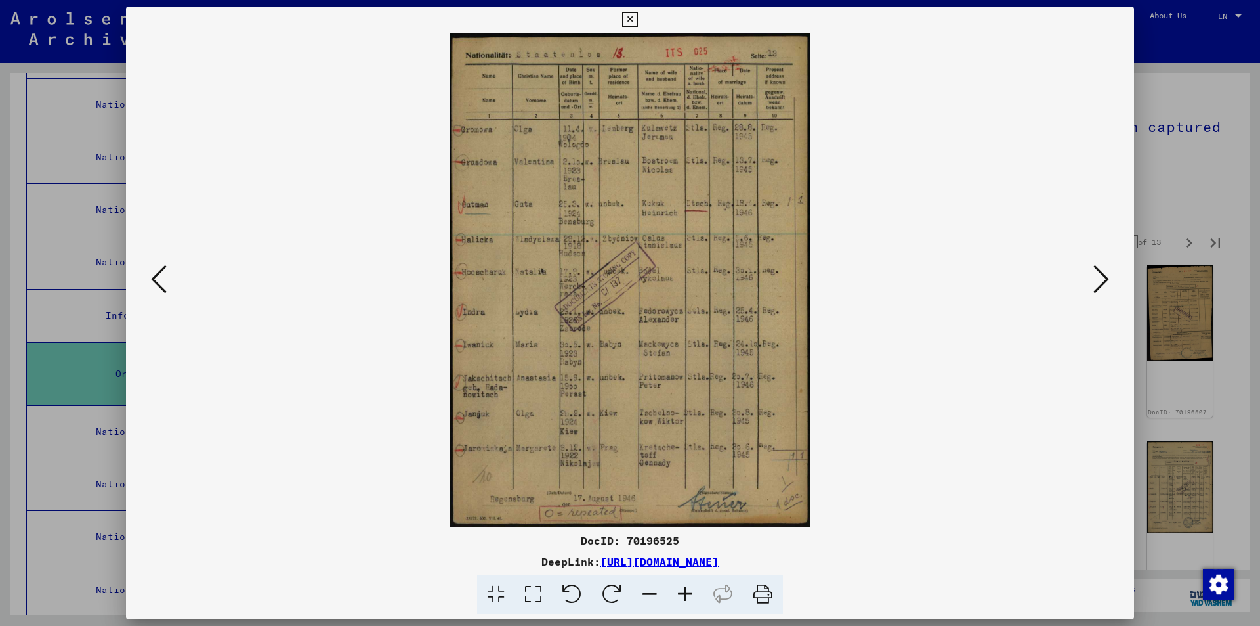
click at [1092, 283] on button at bounding box center [1102, 279] width 24 height 37
click at [1093, 283] on button at bounding box center [1102, 279] width 24 height 37
click at [1094, 283] on icon at bounding box center [1102, 279] width 16 height 32
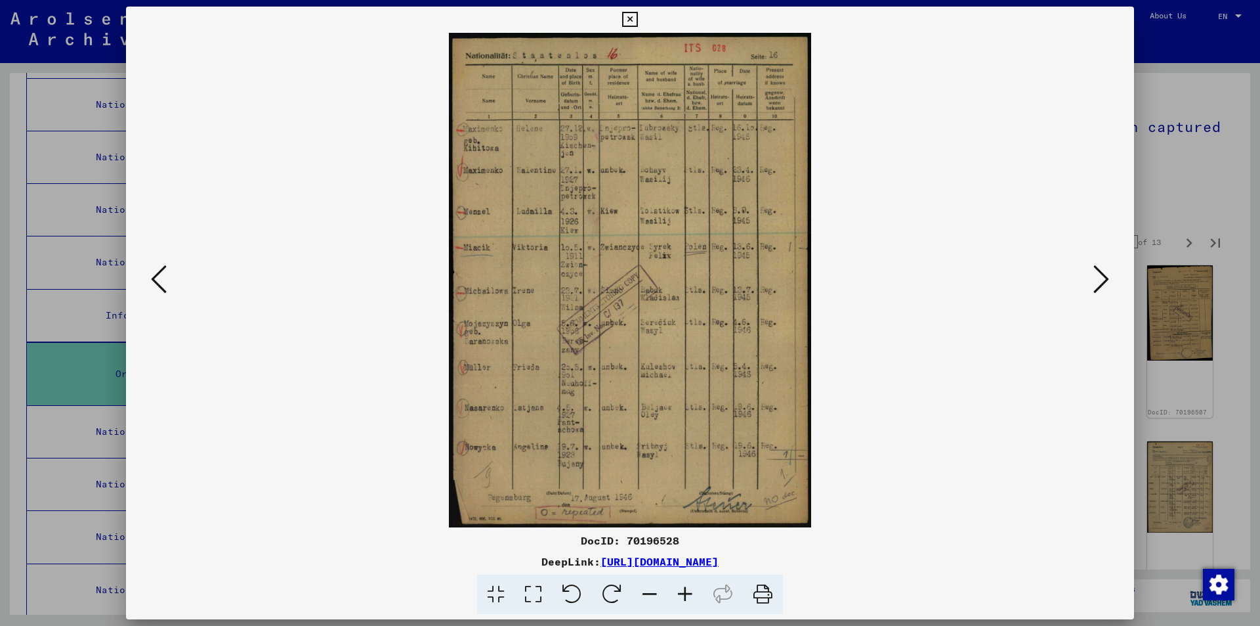
click at [1094, 283] on icon at bounding box center [1102, 279] width 16 height 32
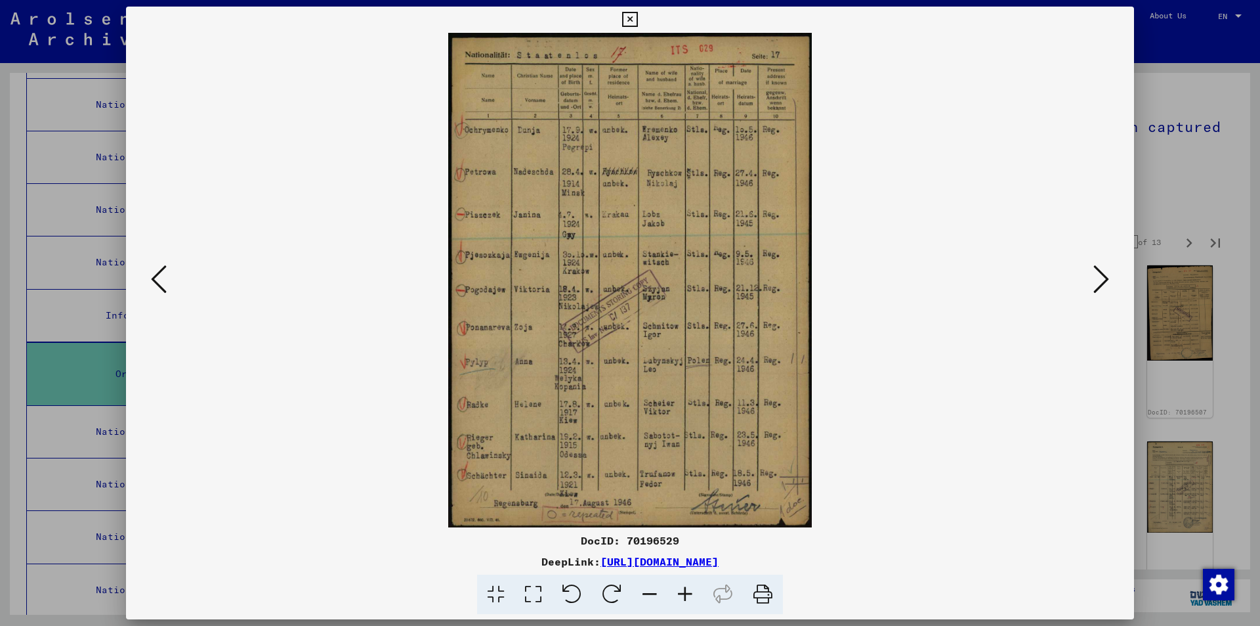
click at [1094, 283] on icon at bounding box center [1102, 279] width 16 height 32
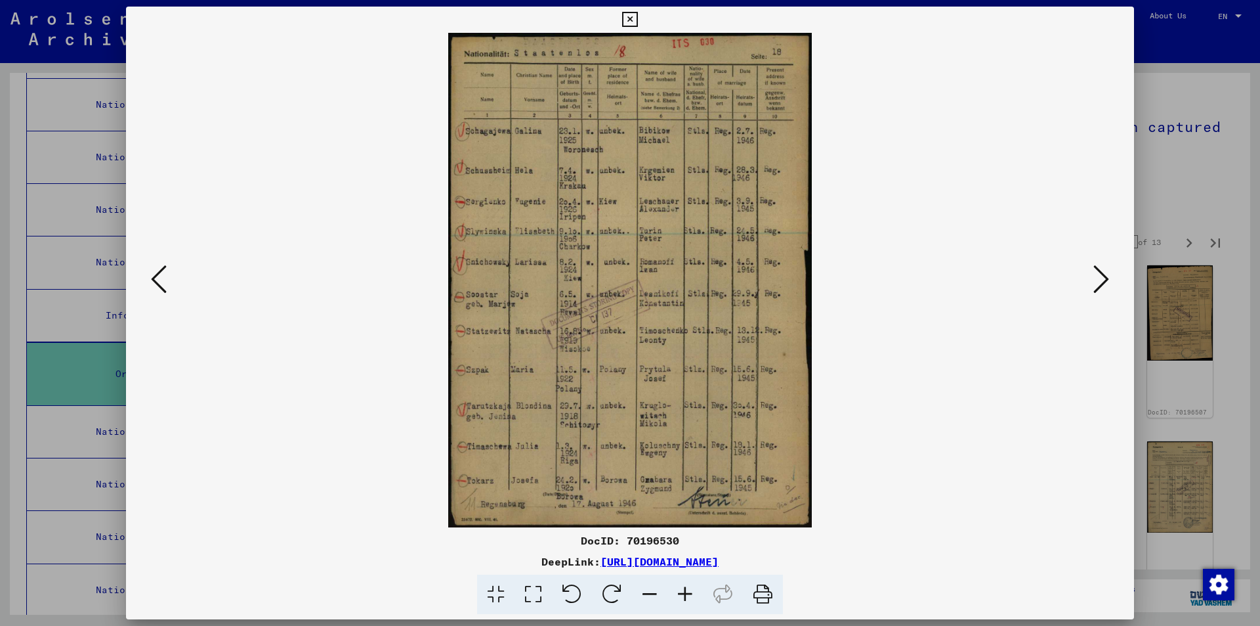
click at [1094, 283] on icon at bounding box center [1102, 279] width 16 height 32
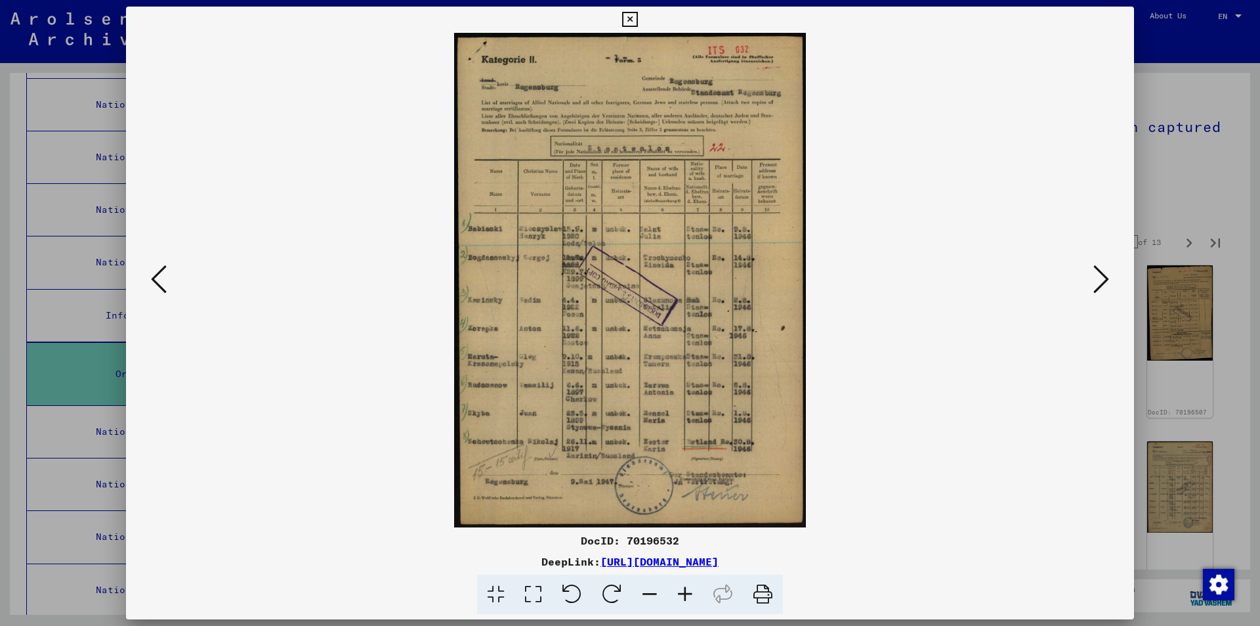
click at [1094, 283] on icon at bounding box center [1102, 279] width 16 height 32
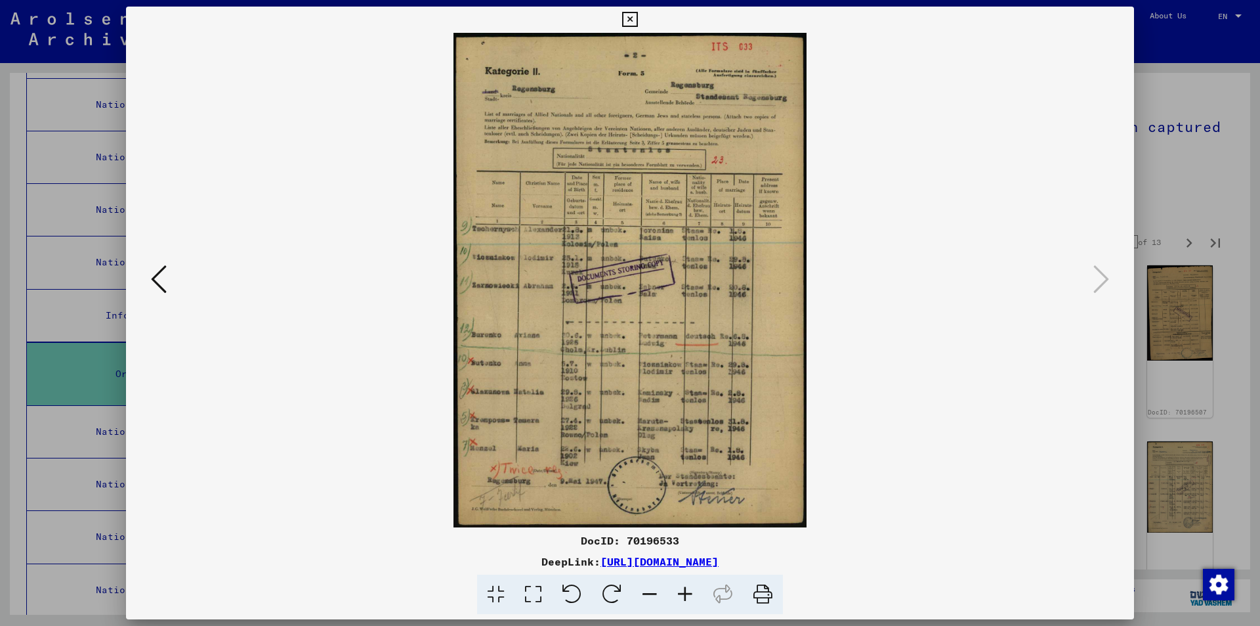
click at [1234, 200] on div at bounding box center [630, 313] width 1260 height 626
